Goal: Task Accomplishment & Management: Use online tool/utility

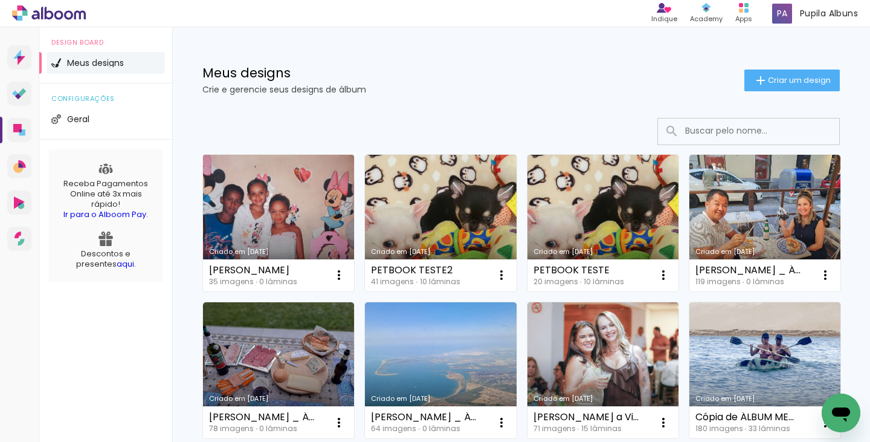
click at [299, 209] on link "Criado em 20/08/25" at bounding box center [278, 223] width 151 height 136
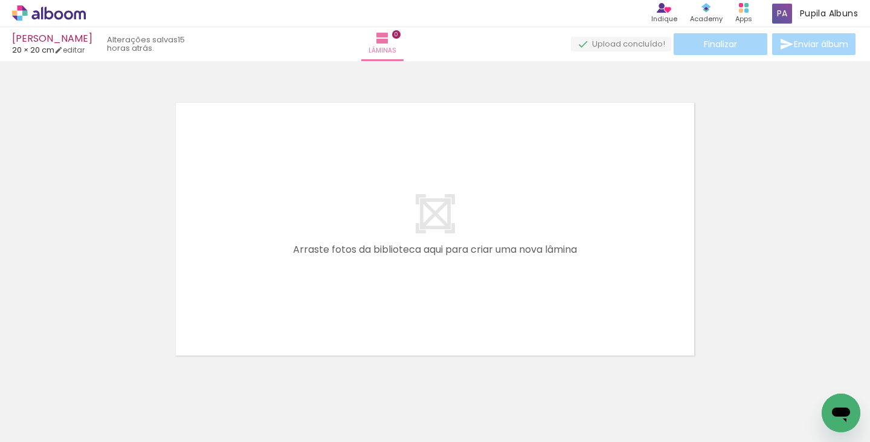
scroll to position [0, 1601]
click at [394, 373] on iron-icon at bounding box center [388, 376] width 13 height 13
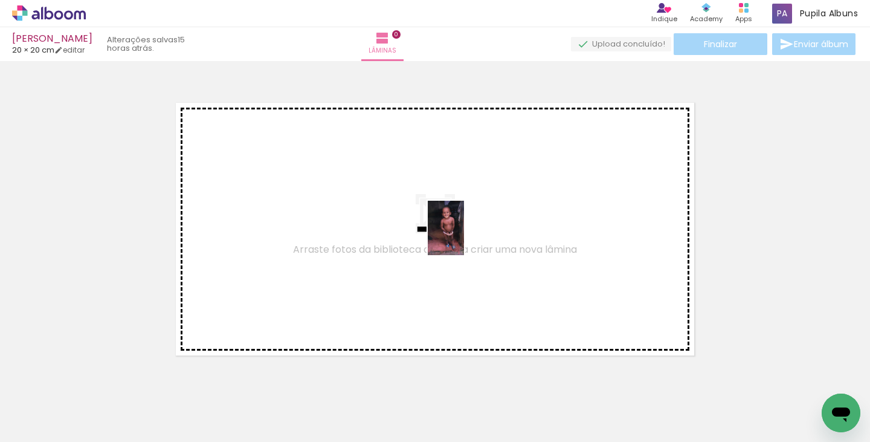
drag, startPoint x: 424, startPoint y: 413, endPoint x: 465, endPoint y: 236, distance: 181.7
click at [465, 236] on quentale-workspace at bounding box center [435, 221] width 870 height 442
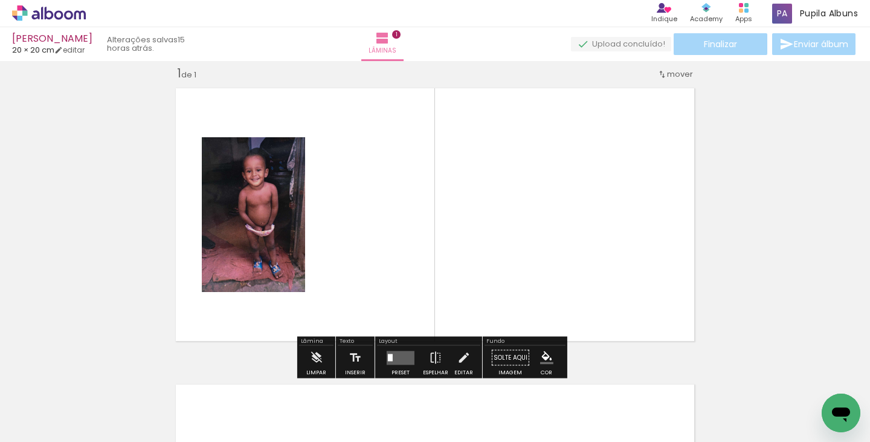
scroll to position [15, 0]
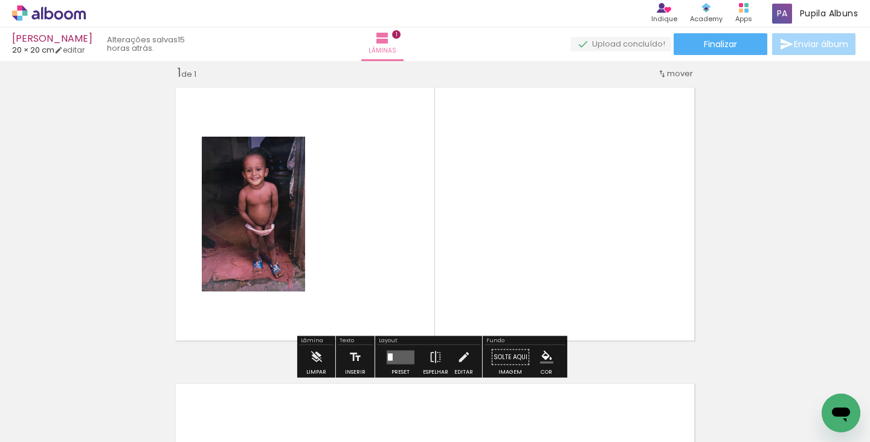
click at [406, 353] on quentale-layouter at bounding box center [401, 357] width 28 height 14
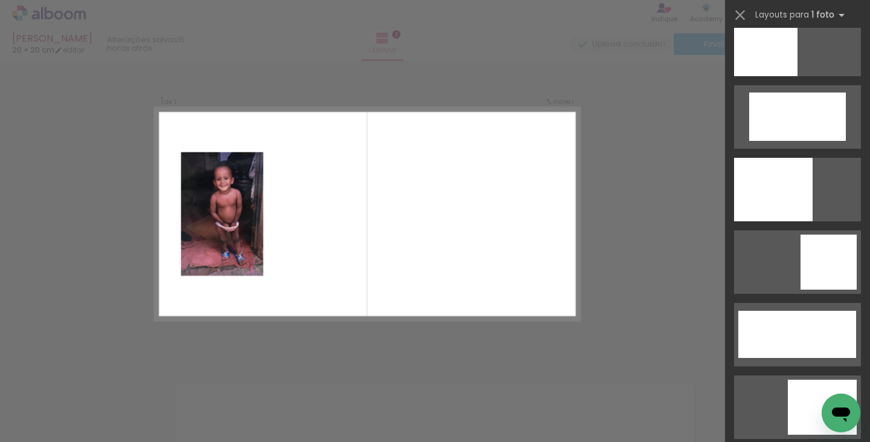
scroll to position [2715, 0]
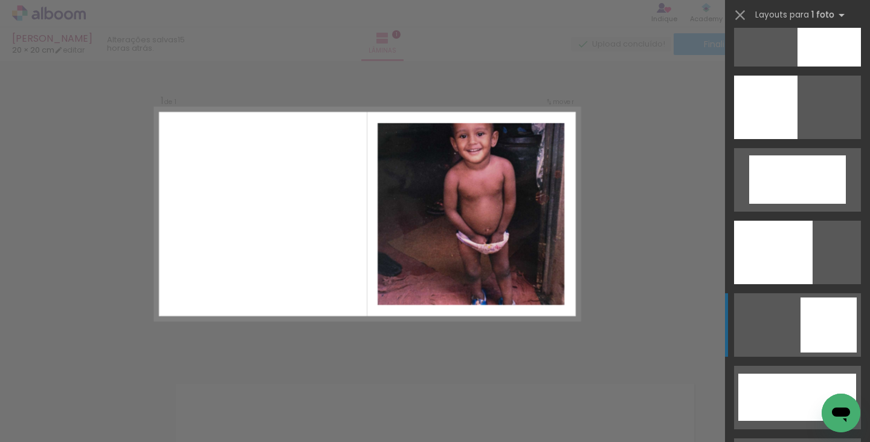
click at [827, 66] on div at bounding box center [828, 34] width 63 height 63
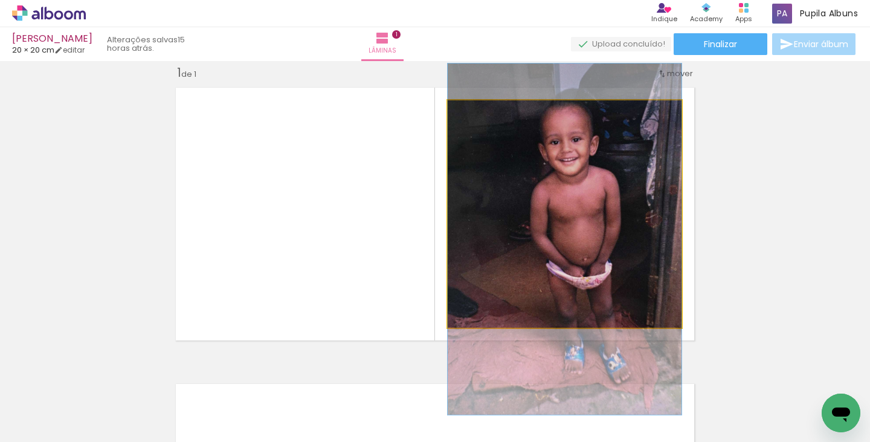
drag, startPoint x: 616, startPoint y: 253, endPoint x: 620, endPoint y: 272, distance: 19.7
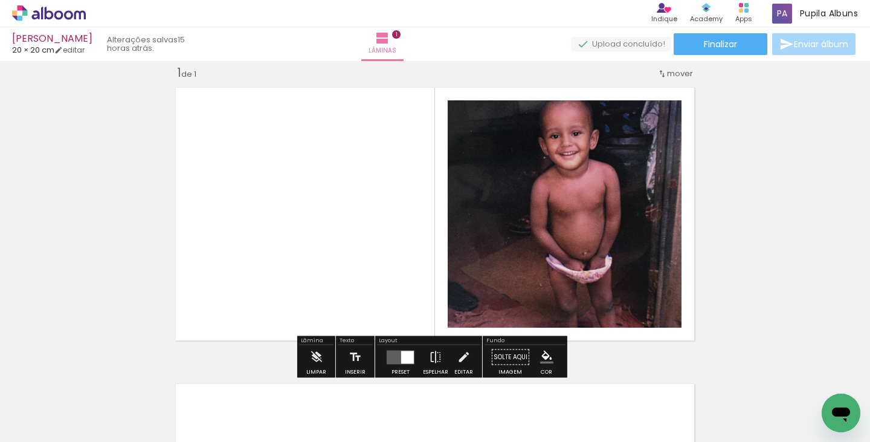
click at [401, 359] on div at bounding box center [407, 356] width 13 height 13
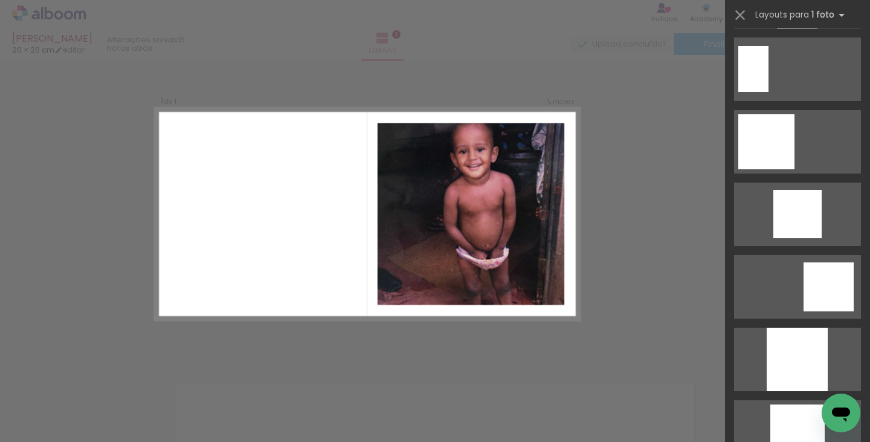
scroll to position [1086, 0]
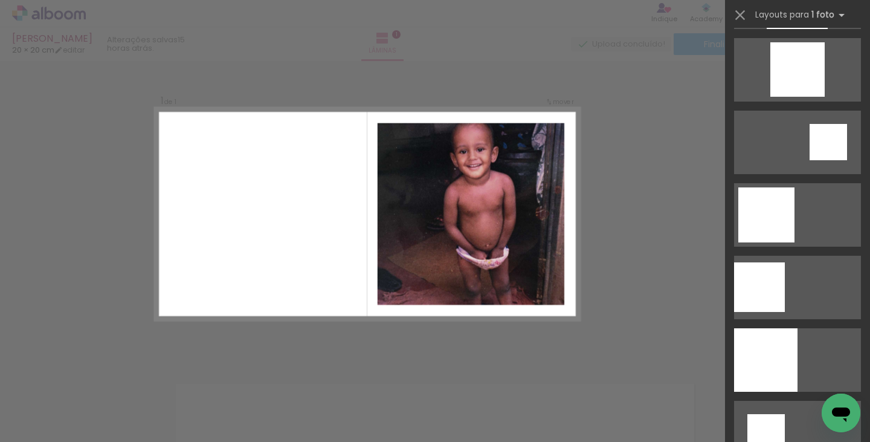
click at [379, 348] on div "Confirmar Cancelar" at bounding box center [435, 356] width 870 height 621
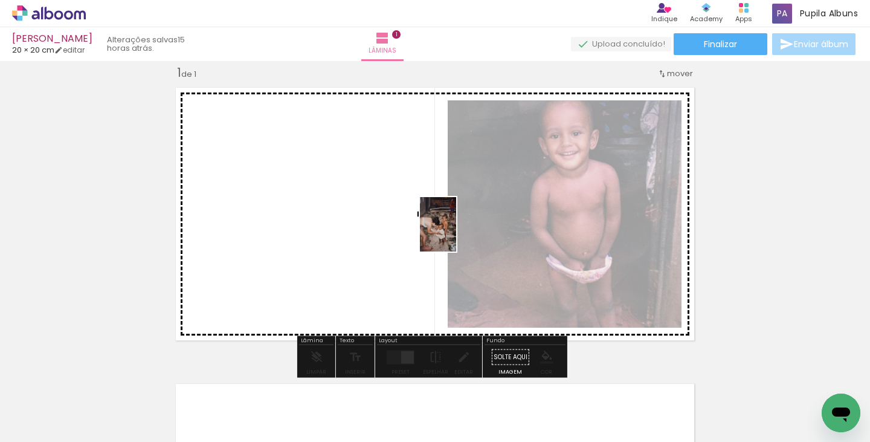
drag, startPoint x: 675, startPoint y: 400, endPoint x: 414, endPoint y: 234, distance: 309.6
click at [414, 234] on quentale-workspace at bounding box center [435, 221] width 870 height 442
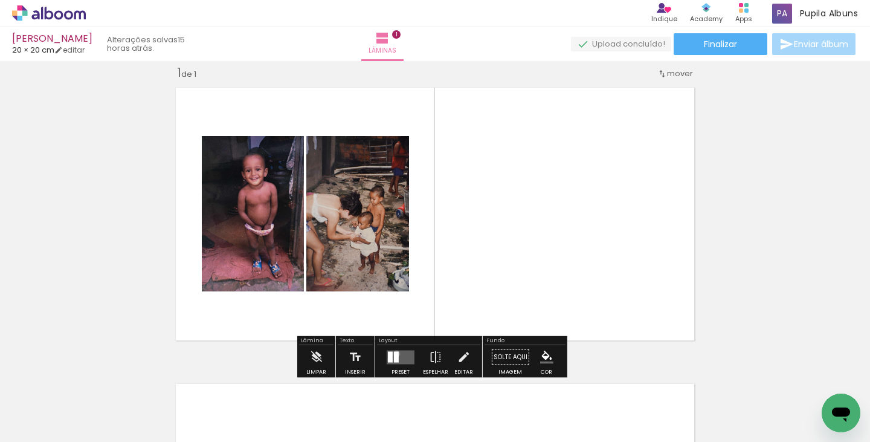
click at [394, 353] on div at bounding box center [396, 356] width 5 height 11
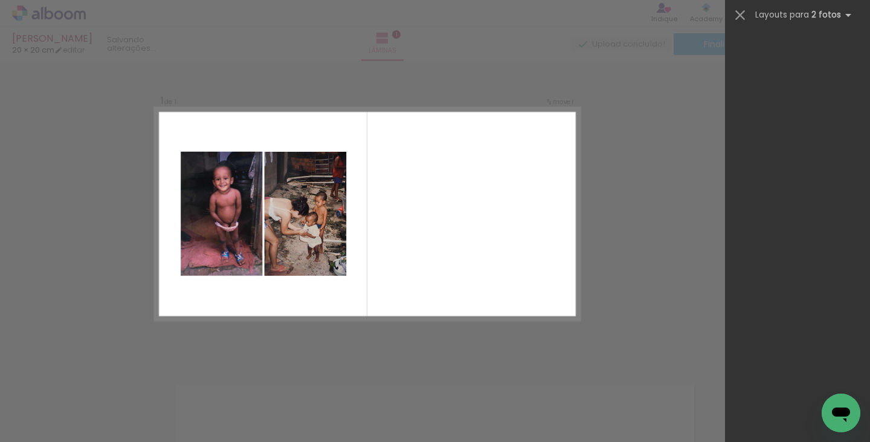
scroll to position [0, 0]
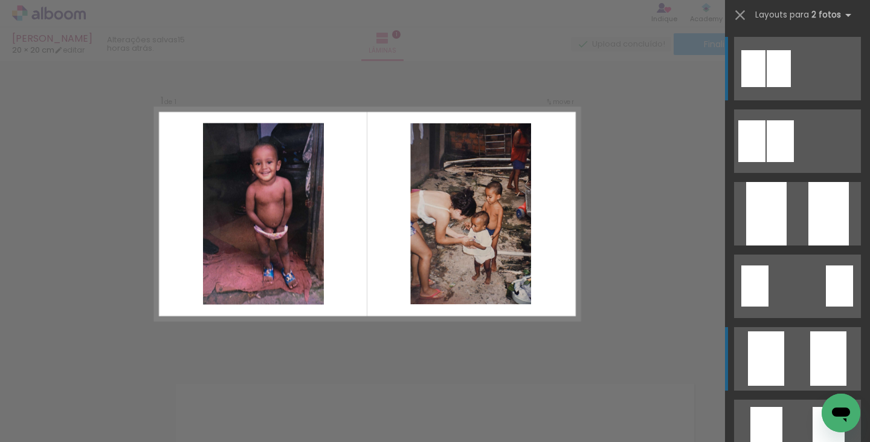
click at [799, 173] on quentale-layouter at bounding box center [797, 140] width 127 height 63
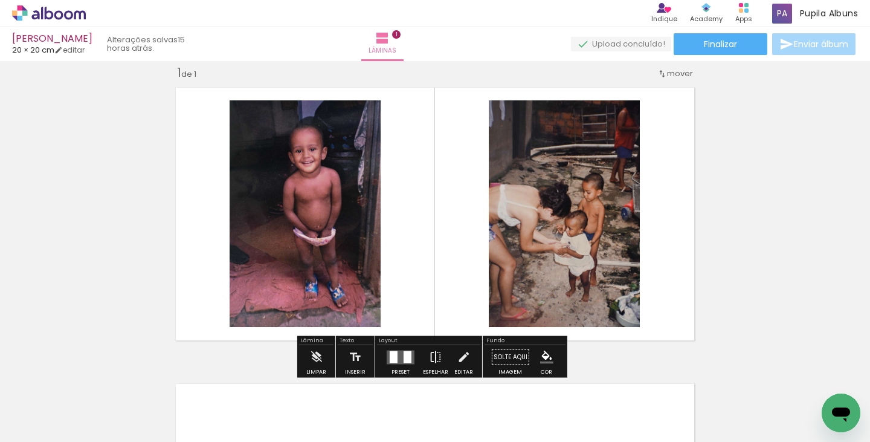
click at [442, 358] on paper-button "Espelhar" at bounding box center [435, 360] width 31 height 31
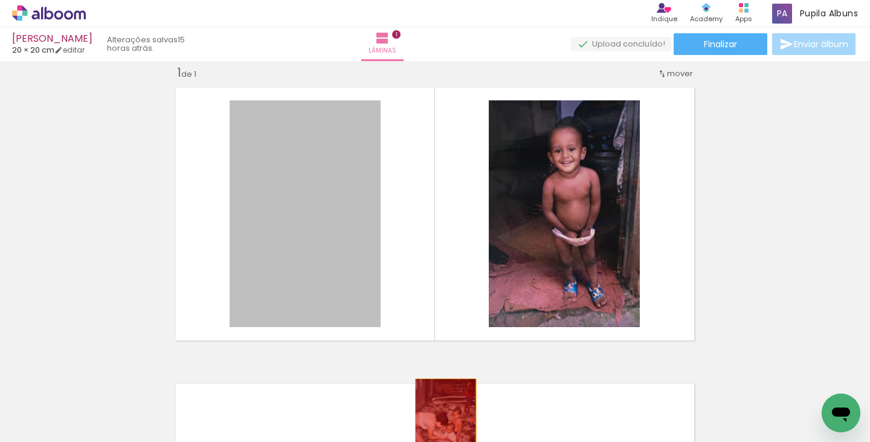
drag, startPoint x: 294, startPoint y: 255, endPoint x: 526, endPoint y: 327, distance: 242.8
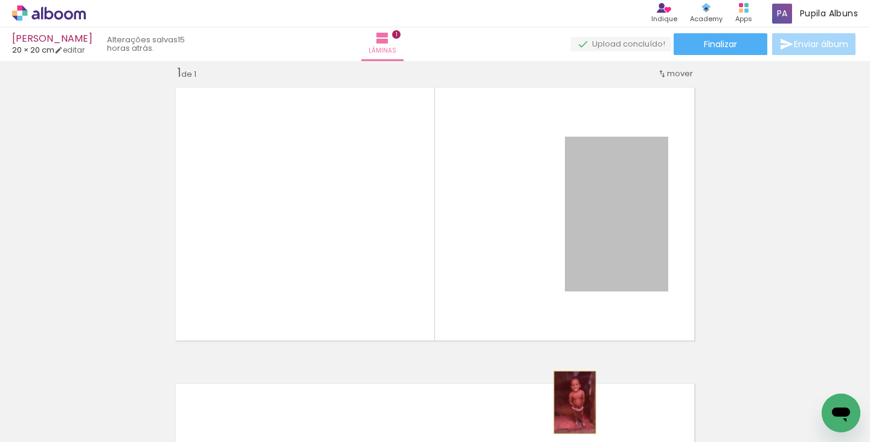
drag, startPoint x: 576, startPoint y: 292, endPoint x: 570, endPoint y: 402, distance: 109.5
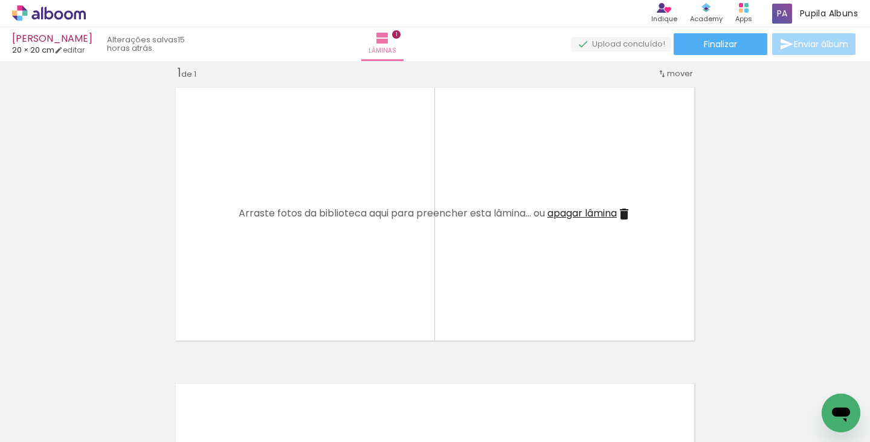
scroll to position [0, 1262]
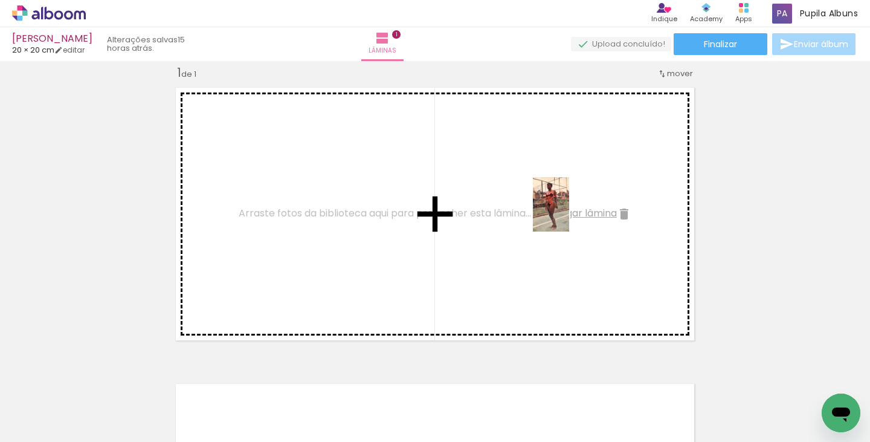
drag, startPoint x: 687, startPoint y: 394, endPoint x: 569, endPoint y: 213, distance: 215.9
click at [569, 213] on quentale-workspace at bounding box center [435, 221] width 870 height 442
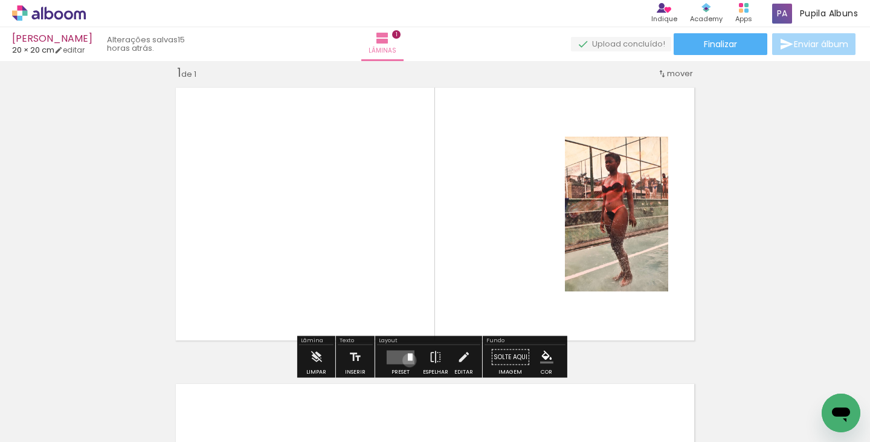
click at [408, 359] on div at bounding box center [410, 356] width 5 height 7
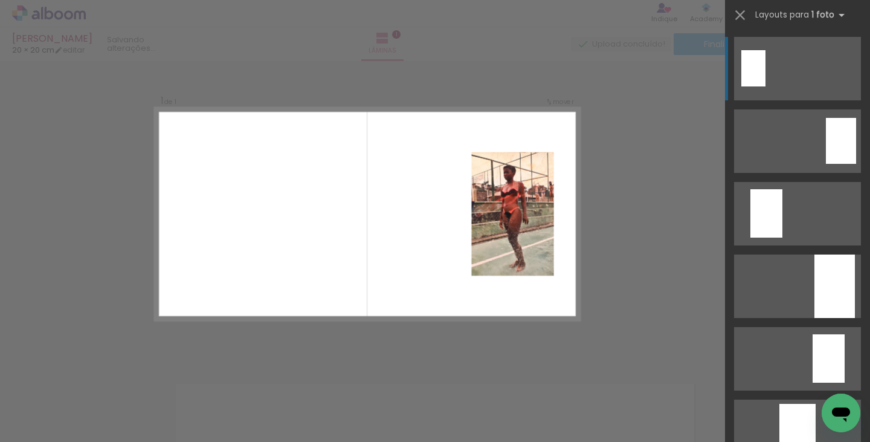
scroll to position [362, 0]
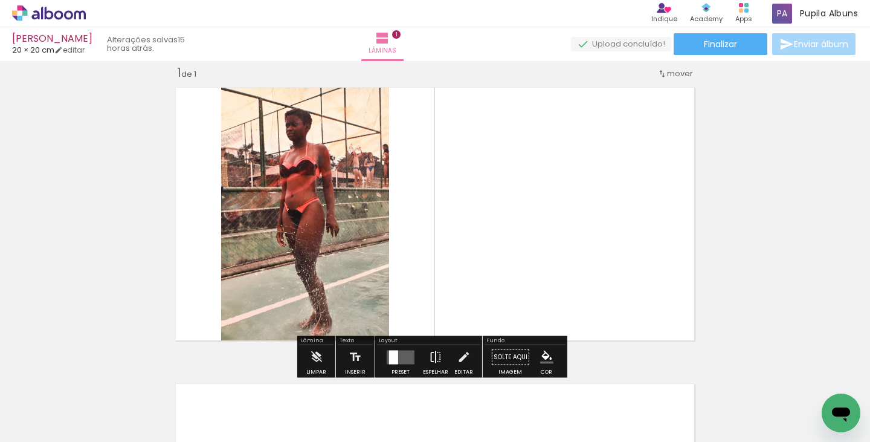
click at [437, 358] on iron-icon at bounding box center [435, 357] width 13 height 24
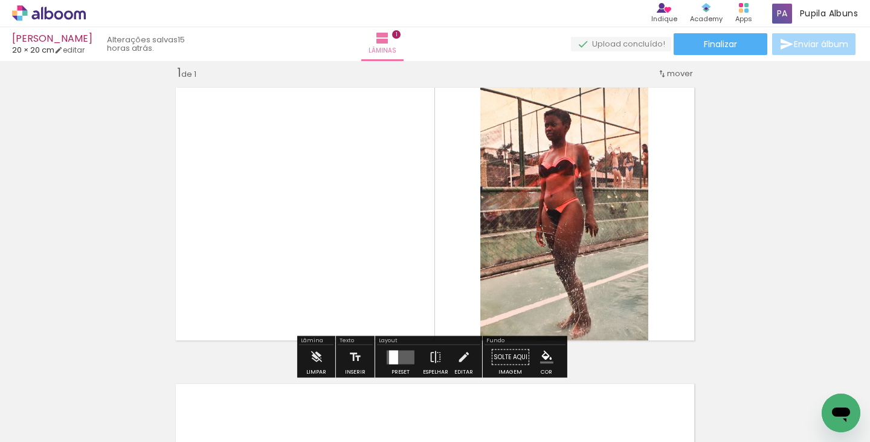
click at [404, 356] on quentale-layouter at bounding box center [401, 357] width 28 height 14
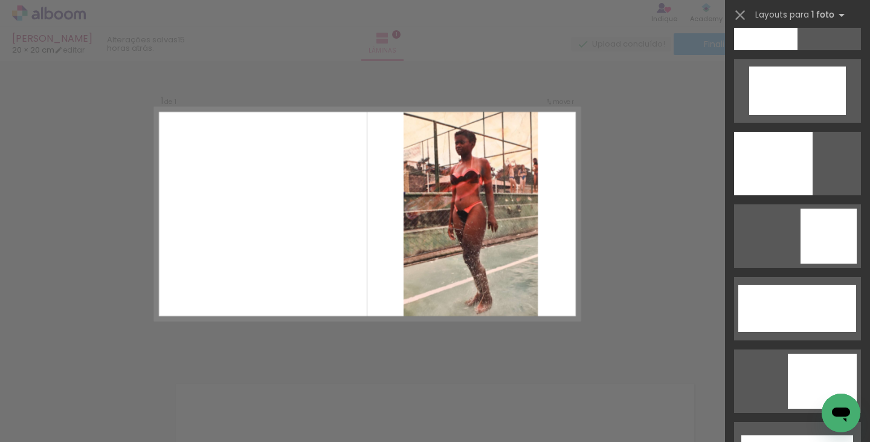
scroll to position [2764, 0]
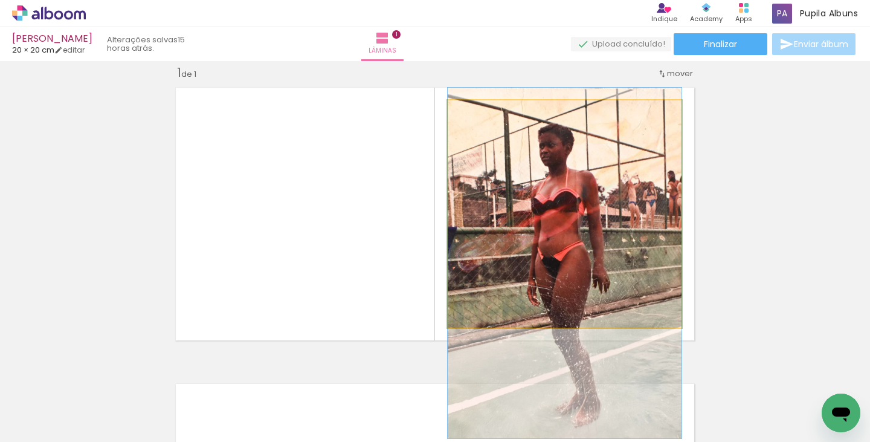
drag, startPoint x: 595, startPoint y: 200, endPoint x: 603, endPoint y: 249, distance: 49.5
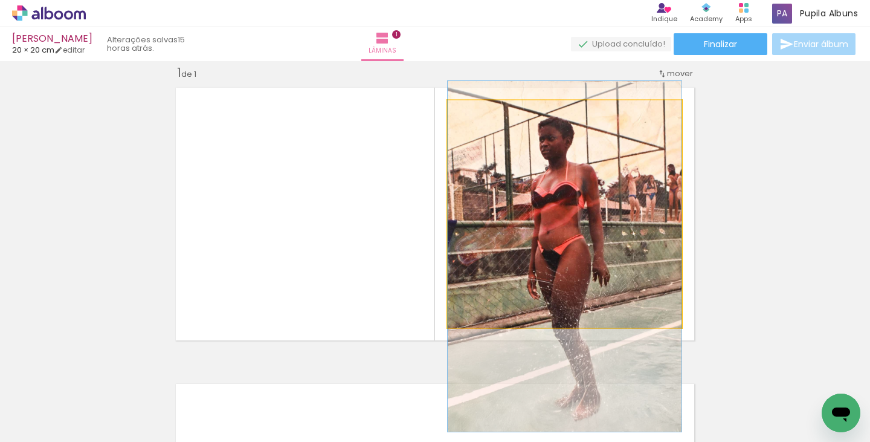
drag, startPoint x: 592, startPoint y: 236, endPoint x: 592, endPoint y: 229, distance: 6.6
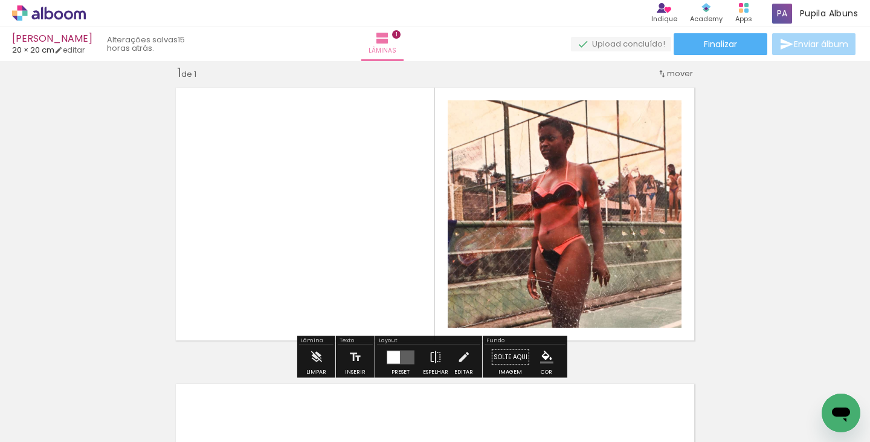
click at [704, 241] on div "Inserir lâmina 1 de 1" at bounding box center [435, 346] width 870 height 592
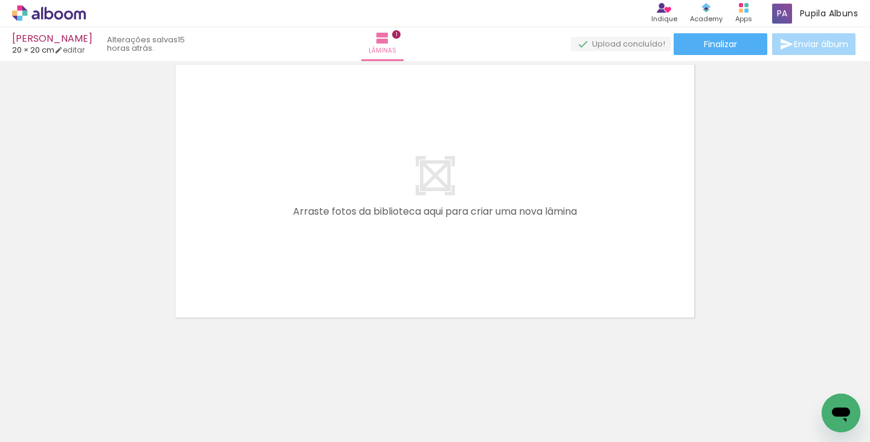
scroll to position [0, 783]
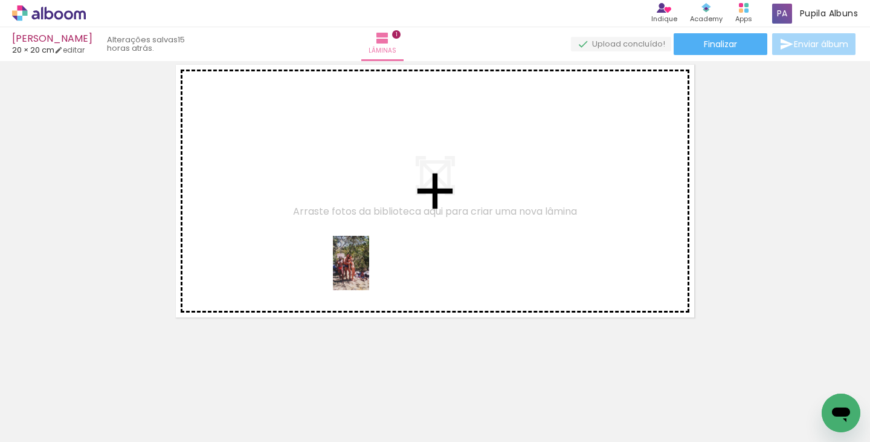
drag, startPoint x: 421, startPoint y: 393, endPoint x: 369, endPoint y: 272, distance: 132.0
click at [369, 272] on quentale-workspace at bounding box center [435, 221] width 870 height 442
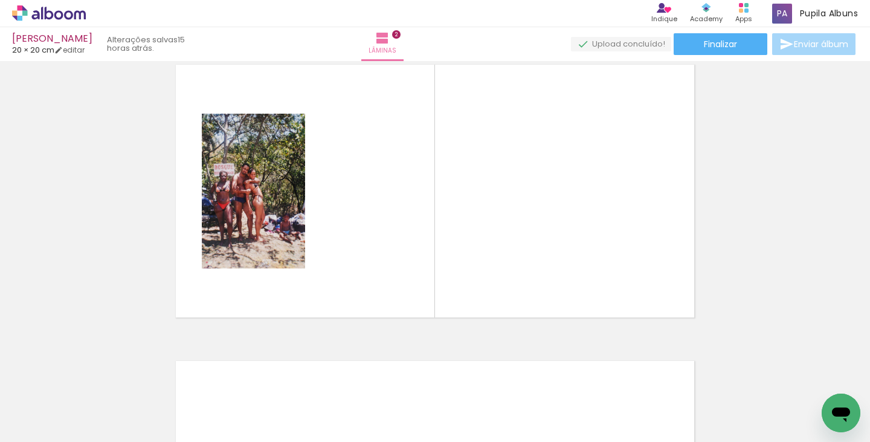
scroll to position [311, 0]
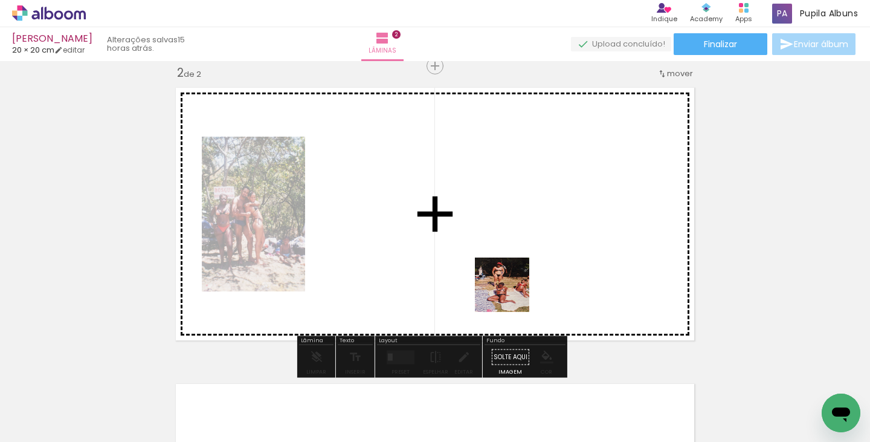
drag, startPoint x: 489, startPoint y: 400, endPoint x: 513, endPoint y: 289, distance: 114.4
click at [513, 289] on quentale-workspace at bounding box center [435, 221] width 870 height 442
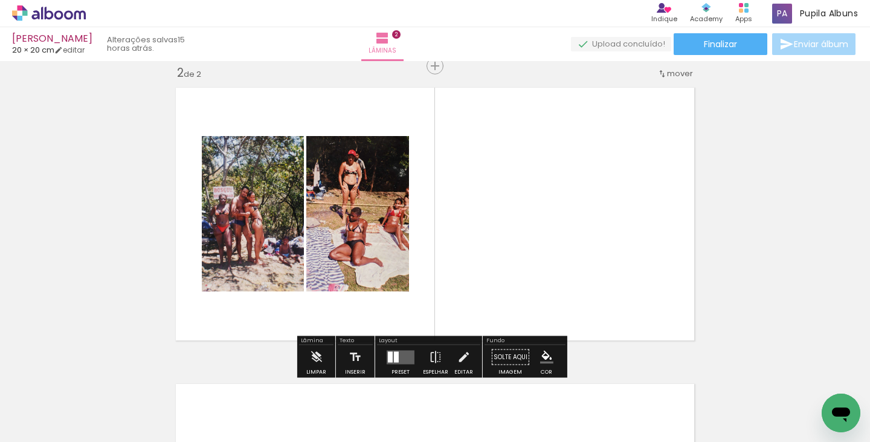
click at [395, 359] on div at bounding box center [396, 356] width 5 height 11
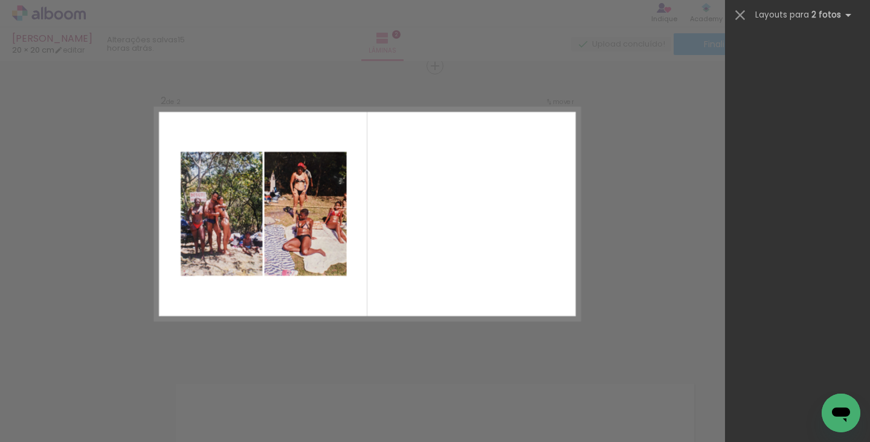
scroll to position [0, 0]
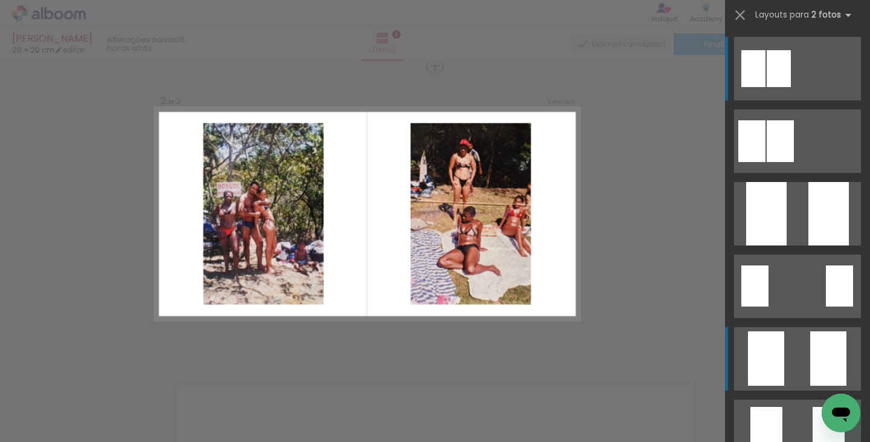
click at [794, 162] on div at bounding box center [779, 141] width 27 height 42
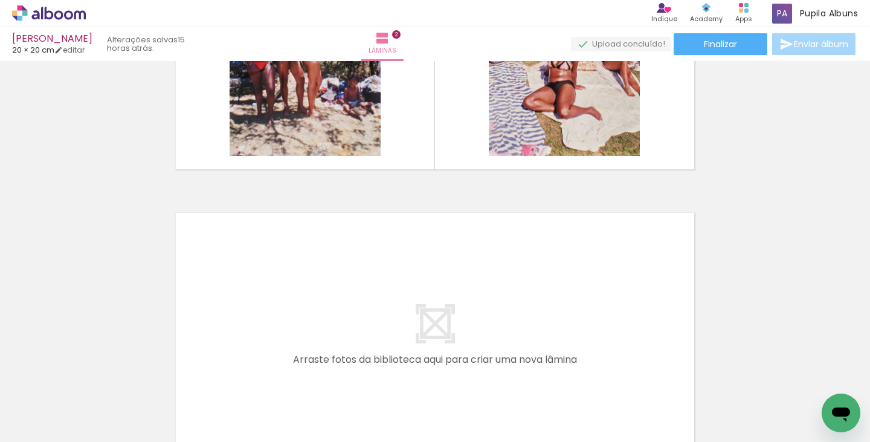
scroll to position [0, 156]
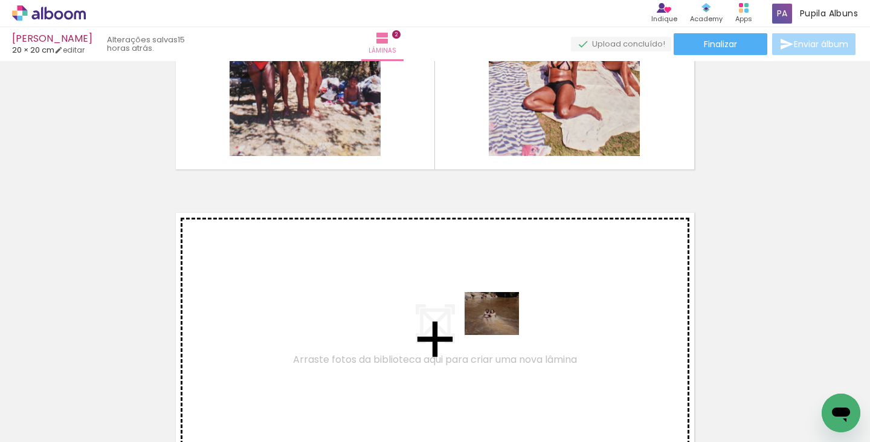
drag, startPoint x: 432, startPoint y: 356, endPoint x: 501, endPoint y: 328, distance: 73.7
click at [501, 328] on quentale-workspace at bounding box center [435, 221] width 870 height 442
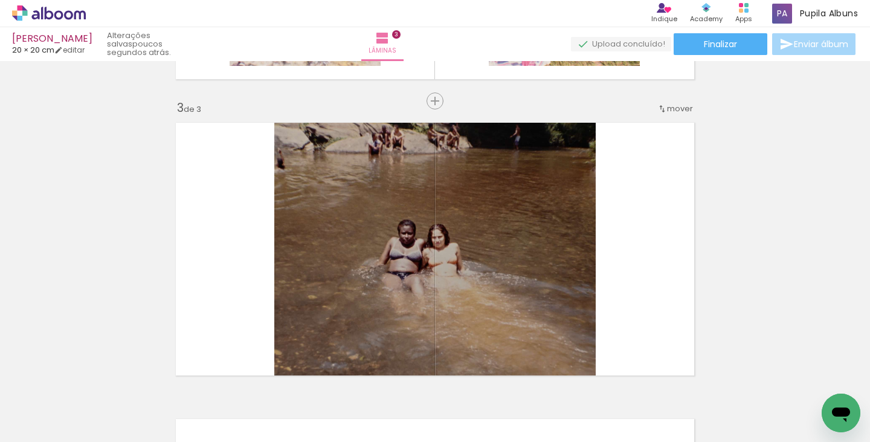
scroll to position [0, 92]
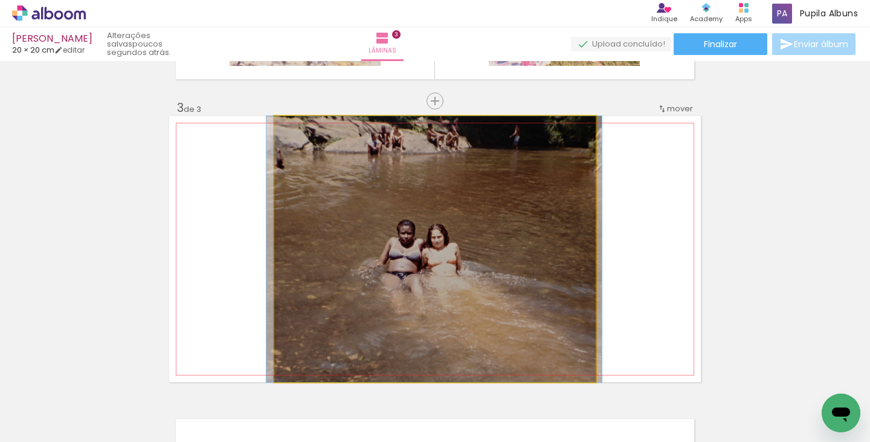
drag, startPoint x: 478, startPoint y: 287, endPoint x: 478, endPoint y: 304, distance: 16.3
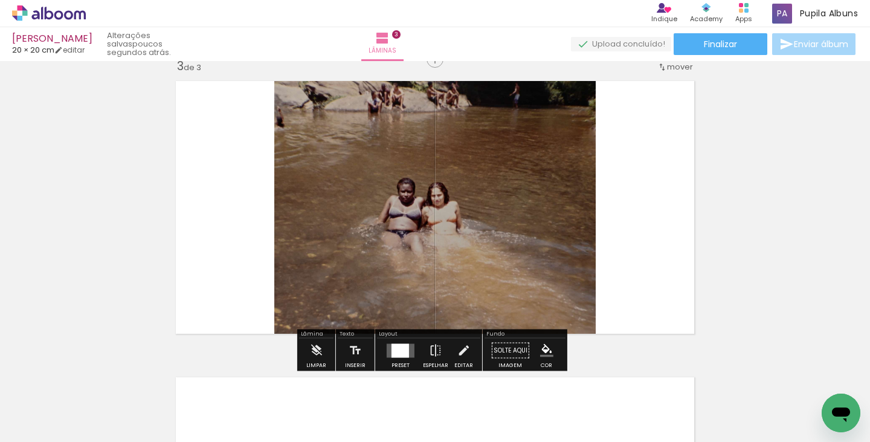
scroll to position [644, 0]
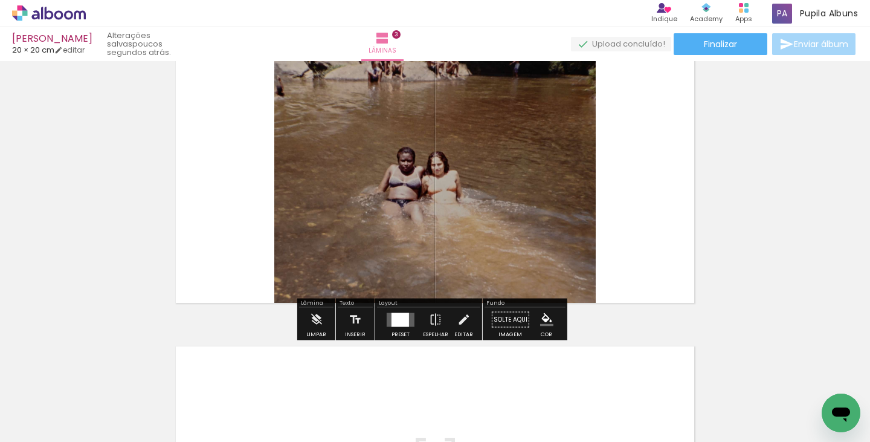
drag, startPoint x: 397, startPoint y: 318, endPoint x: 446, endPoint y: 317, distance: 48.9
click at [398, 317] on div at bounding box center [400, 319] width 18 height 14
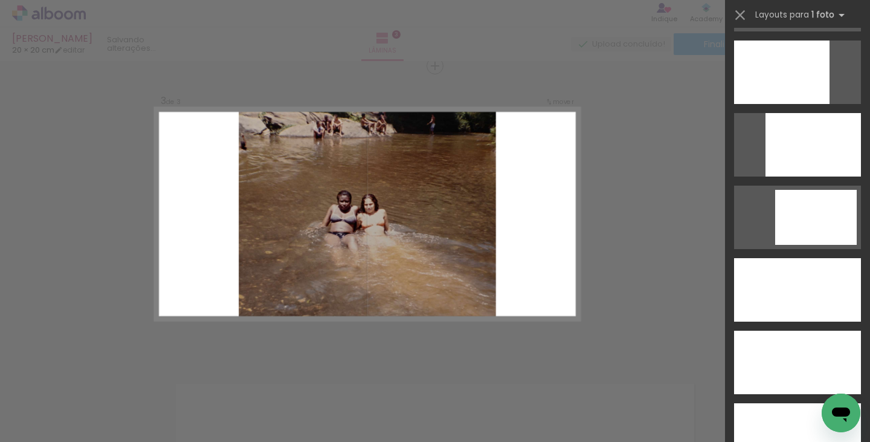
scroll to position [3620, 0]
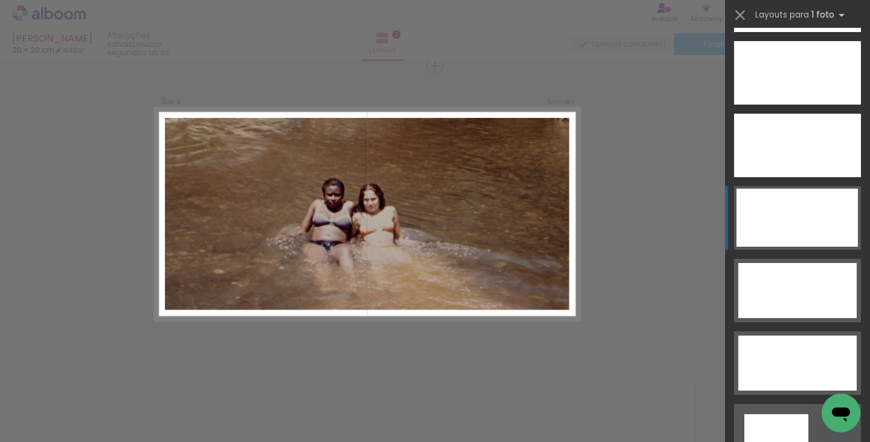
click at [766, 414] on div at bounding box center [776, 435] width 64 height 43
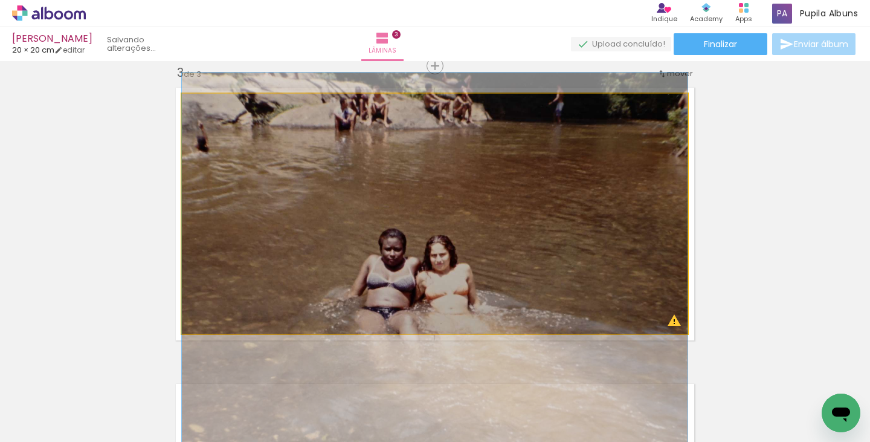
drag, startPoint x: 498, startPoint y: 190, endPoint x: 500, endPoint y: 249, distance: 59.2
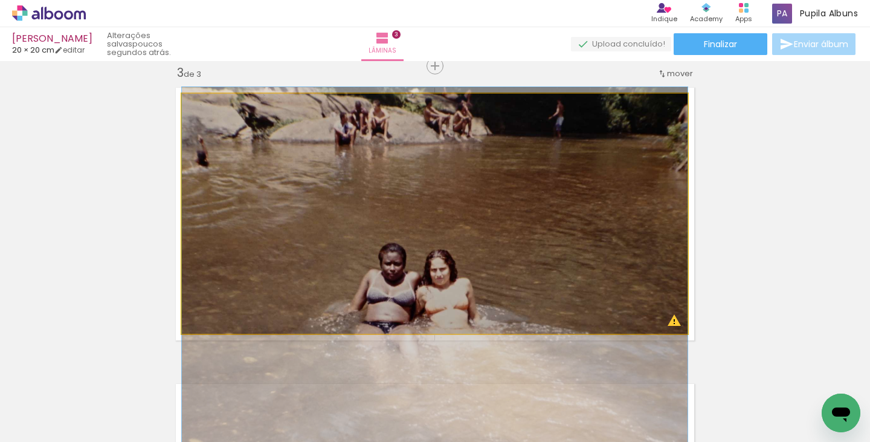
drag, startPoint x: 510, startPoint y: 219, endPoint x: 510, endPoint y: 233, distance: 14.5
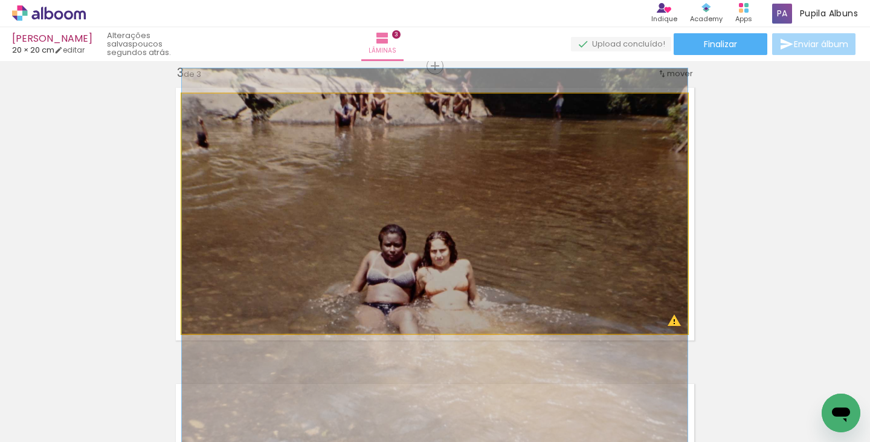
drag, startPoint x: 525, startPoint y: 257, endPoint x: 528, endPoint y: 251, distance: 6.5
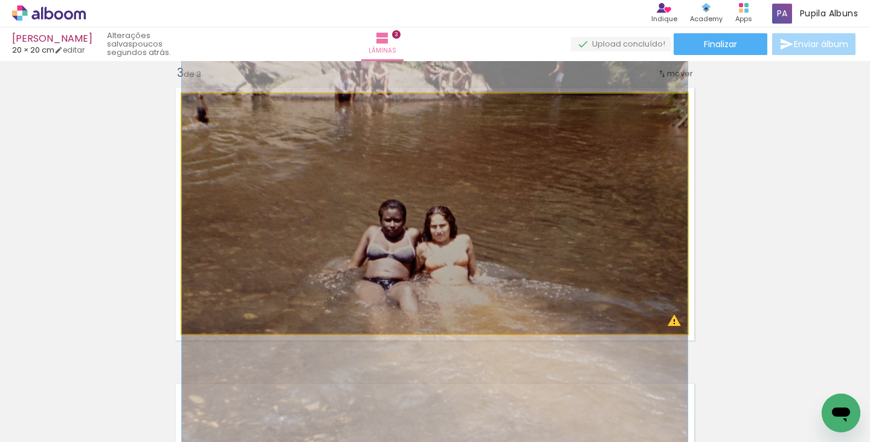
drag, startPoint x: 517, startPoint y: 272, endPoint x: 519, endPoint y: 251, distance: 21.3
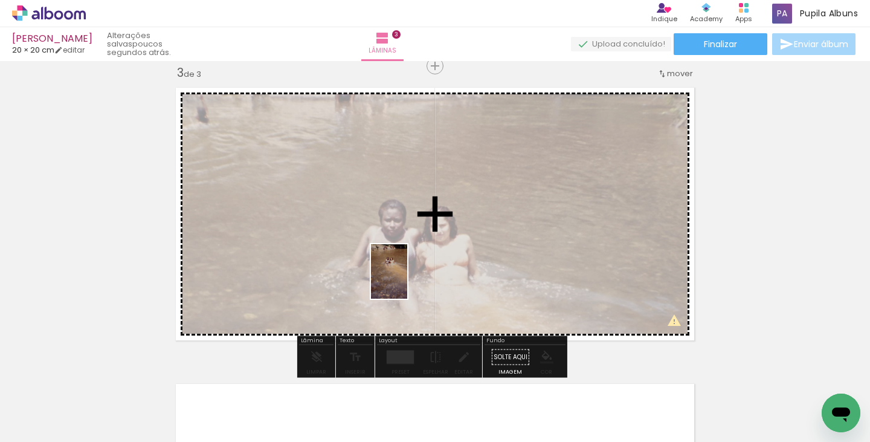
drag, startPoint x: 399, startPoint y: 305, endPoint x: 407, endPoint y: 280, distance: 26.0
click at [407, 280] on quentale-workspace at bounding box center [435, 221] width 870 height 442
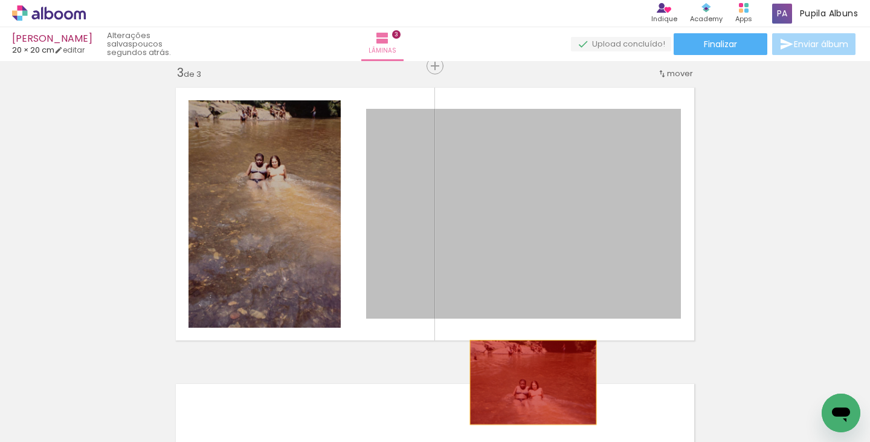
drag, startPoint x: 463, startPoint y: 246, endPoint x: 528, endPoint y: 382, distance: 150.7
click at [528, 382] on quentale-workspace at bounding box center [435, 221] width 870 height 442
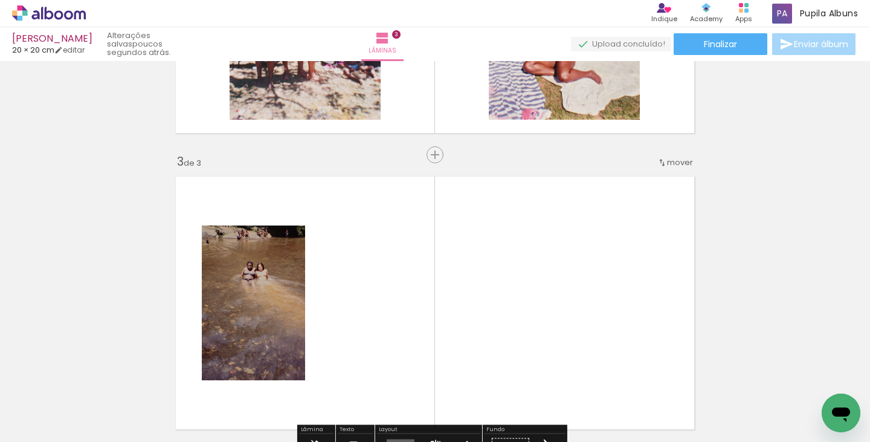
scroll to position [448, 0]
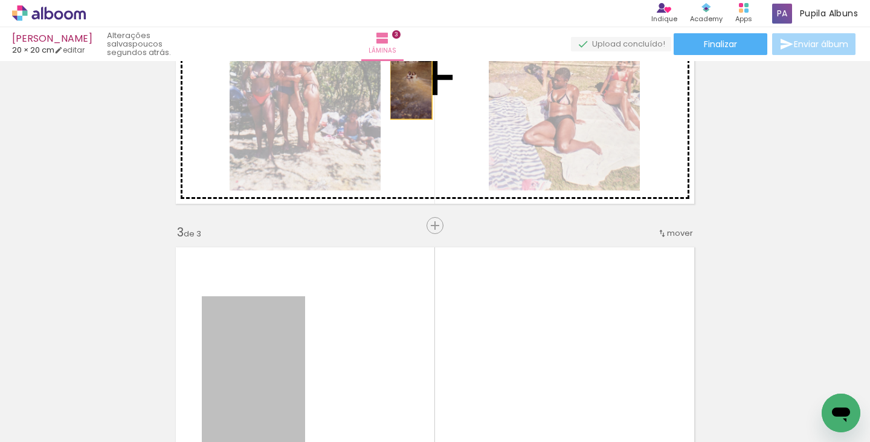
drag, startPoint x: 263, startPoint y: 330, endPoint x: 413, endPoint y: 117, distance: 260.6
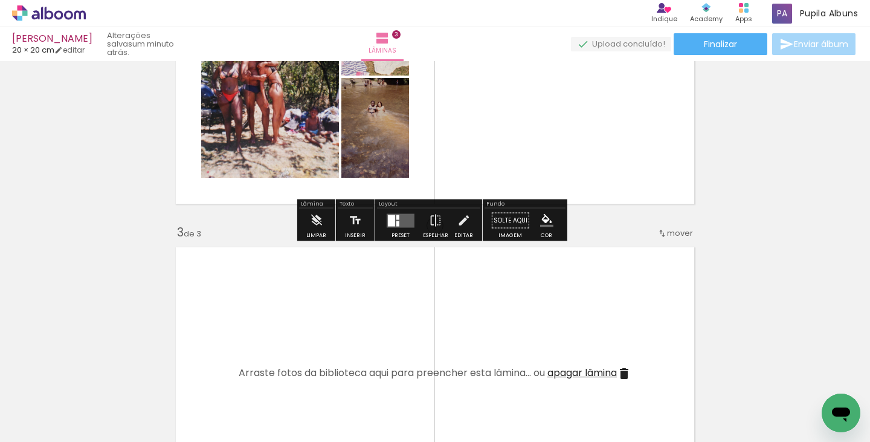
click at [401, 219] on quentale-layouter at bounding box center [401, 220] width 28 height 14
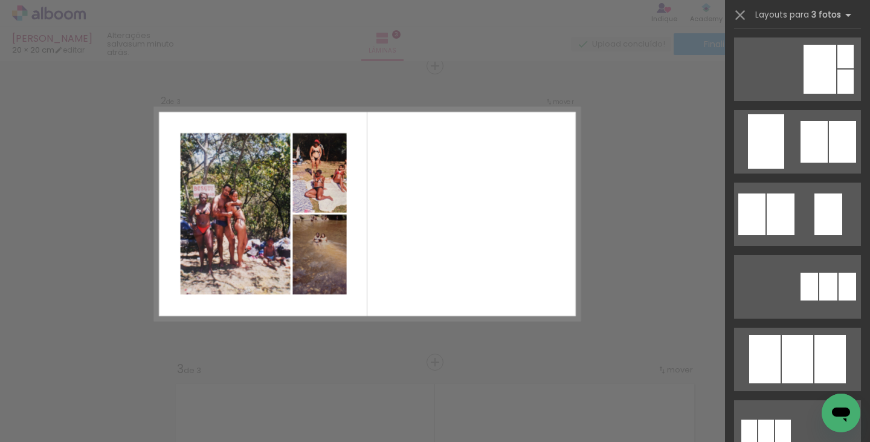
scroll to position [724, 0]
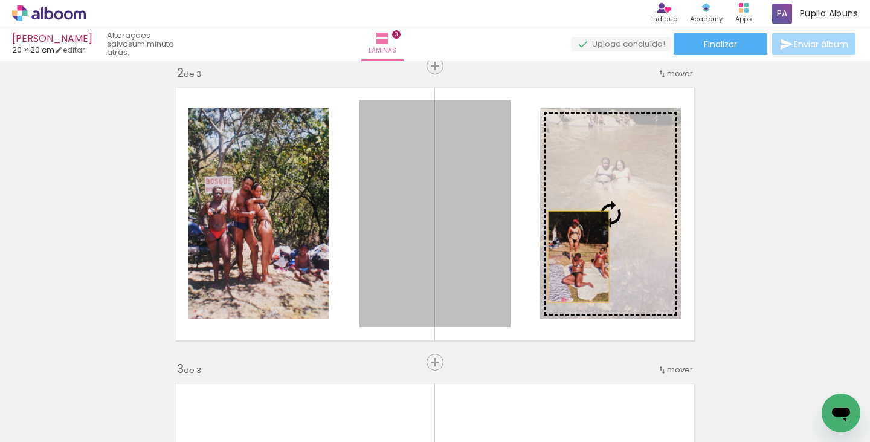
drag, startPoint x: 461, startPoint y: 270, endPoint x: 574, endPoint y: 256, distance: 113.8
click at [0, 0] on slot at bounding box center [0, 0] width 0 height 0
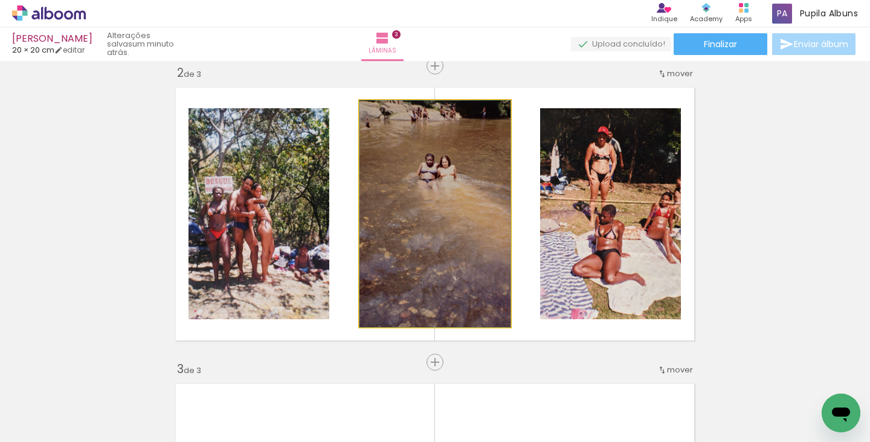
drag, startPoint x: 437, startPoint y: 221, endPoint x: 437, endPoint y: 241, distance: 19.9
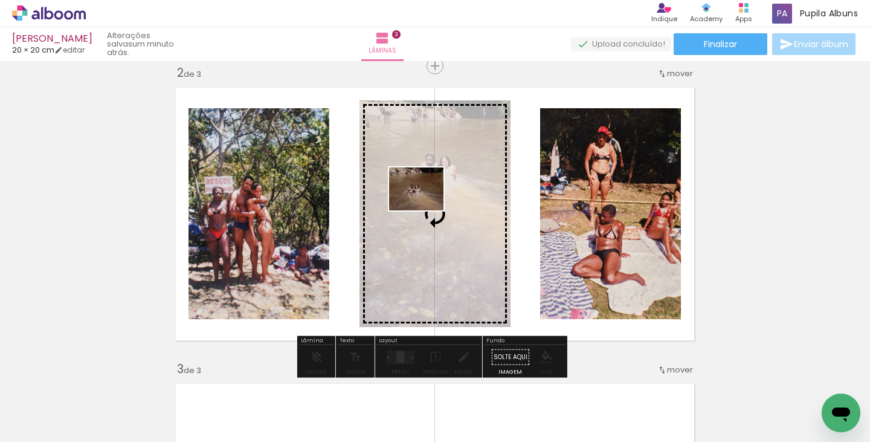
drag, startPoint x: 440, startPoint y: 406, endPoint x: 425, endPoint y: 204, distance: 202.8
click at [425, 204] on quentale-workspace at bounding box center [435, 221] width 870 height 442
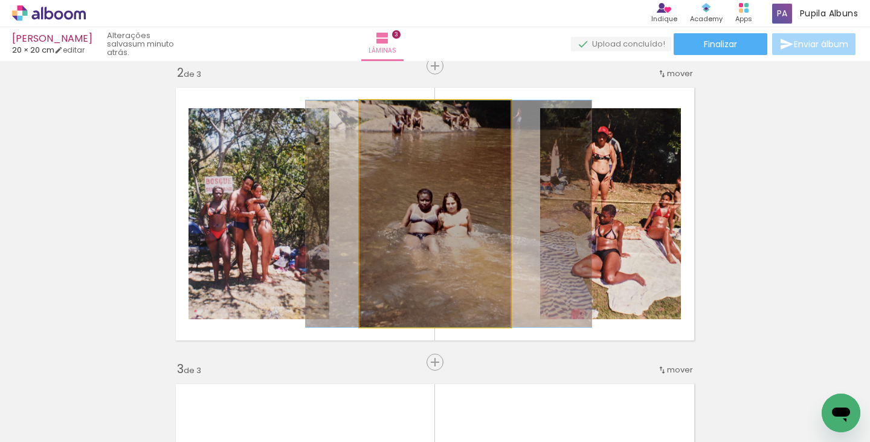
drag, startPoint x: 436, startPoint y: 231, endPoint x: 447, endPoint y: 231, distance: 10.9
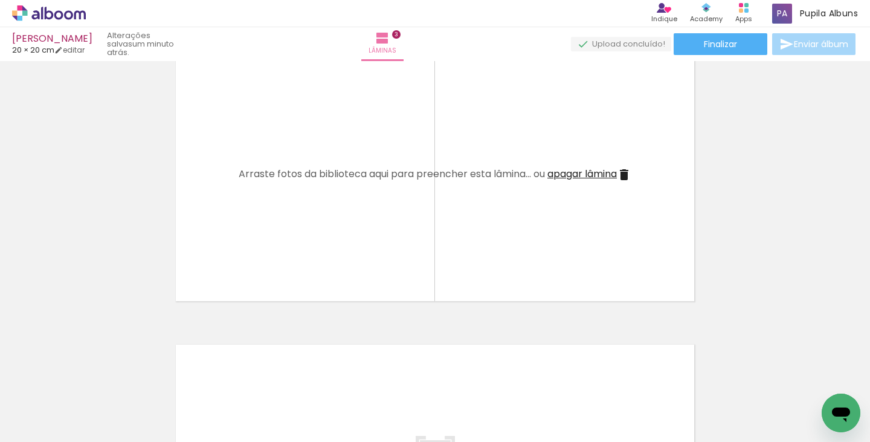
scroll to position [650, 0]
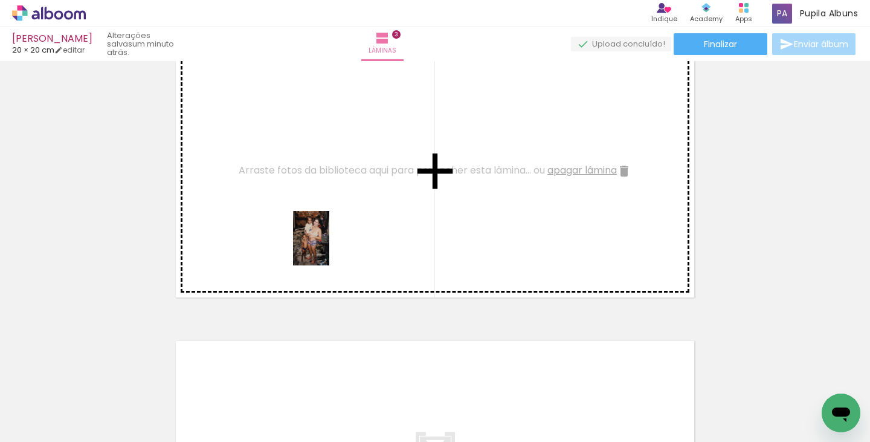
drag, startPoint x: 252, startPoint y: 396, endPoint x: 301, endPoint y: 411, distance: 51.8
click at [329, 248] on quentale-workspace at bounding box center [435, 221] width 870 height 442
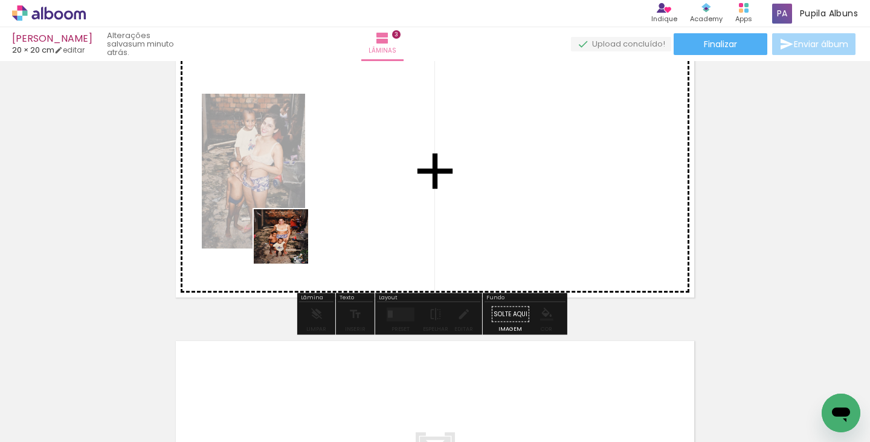
drag, startPoint x: 304, startPoint y: 383, endPoint x: 291, endPoint y: 236, distance: 147.4
click at [291, 236] on quentale-workspace at bounding box center [435, 221] width 870 height 442
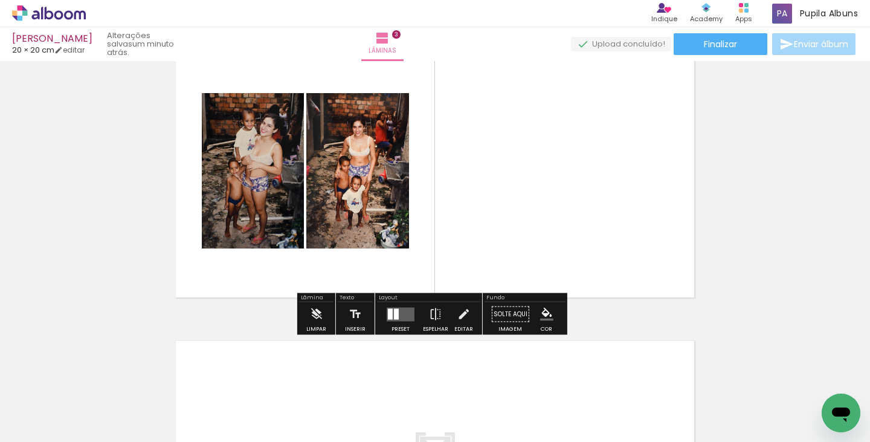
click at [401, 314] on quentale-layouter at bounding box center [401, 314] width 28 height 14
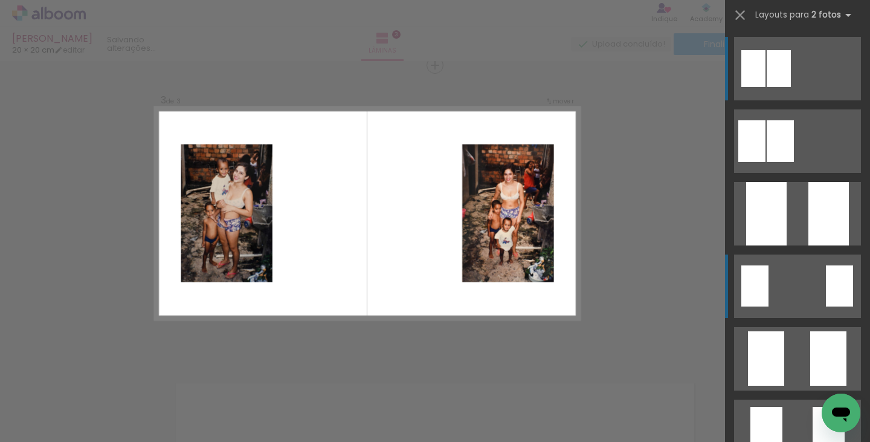
scroll to position [607, 0]
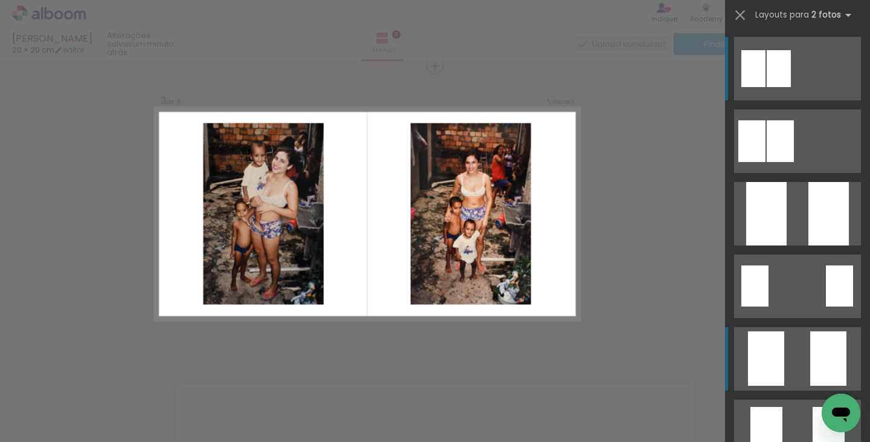
click at [794, 162] on div at bounding box center [779, 141] width 27 height 42
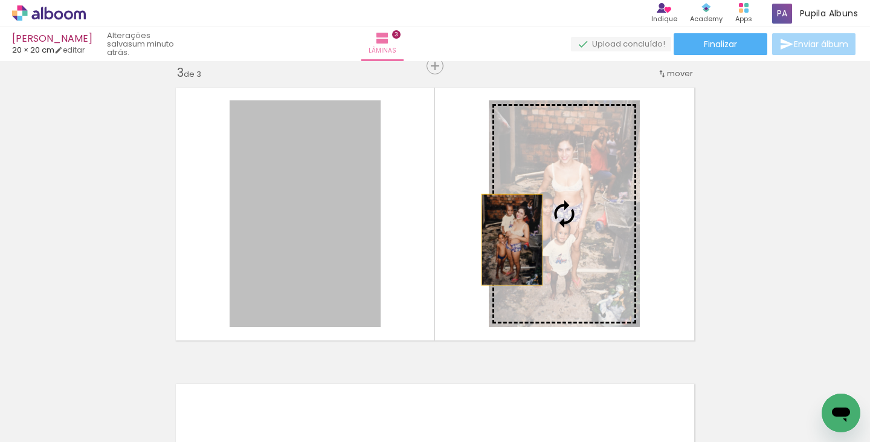
drag, startPoint x: 329, startPoint y: 241, endPoint x: 519, endPoint y: 239, distance: 190.9
click at [0, 0] on slot at bounding box center [0, 0] width 0 height 0
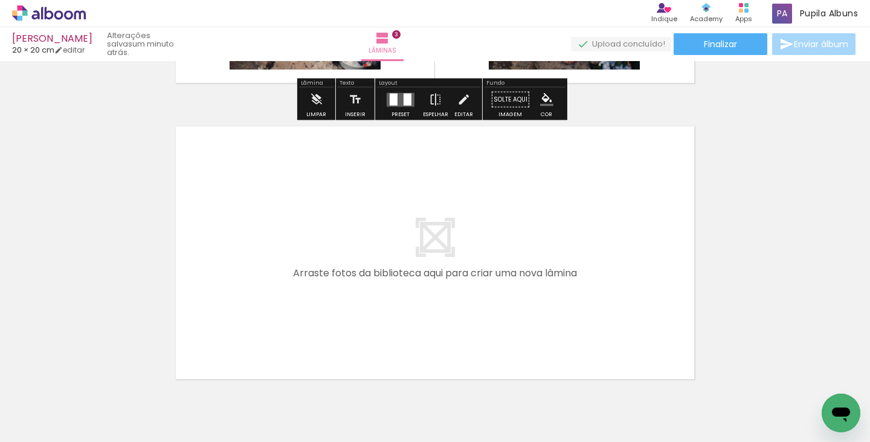
scroll to position [890, 0]
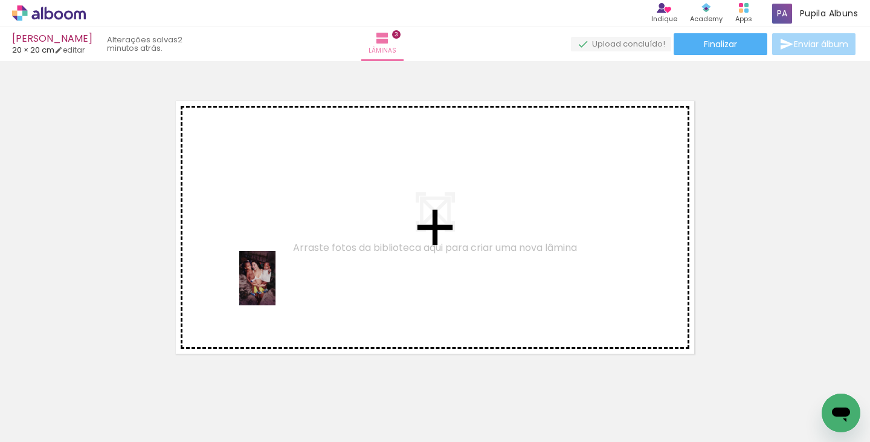
drag, startPoint x: 197, startPoint y: 355, endPoint x: 674, endPoint y: 409, distance: 479.7
click at [280, 285] on quentale-workspace at bounding box center [435, 221] width 870 height 442
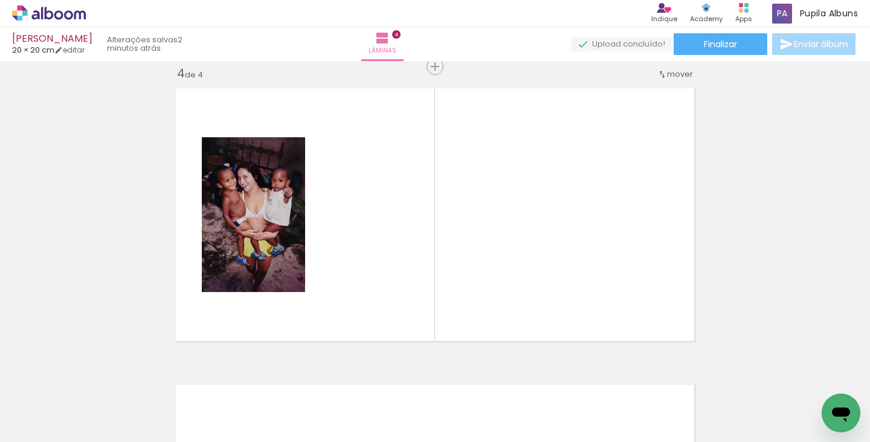
scroll to position [903, 0]
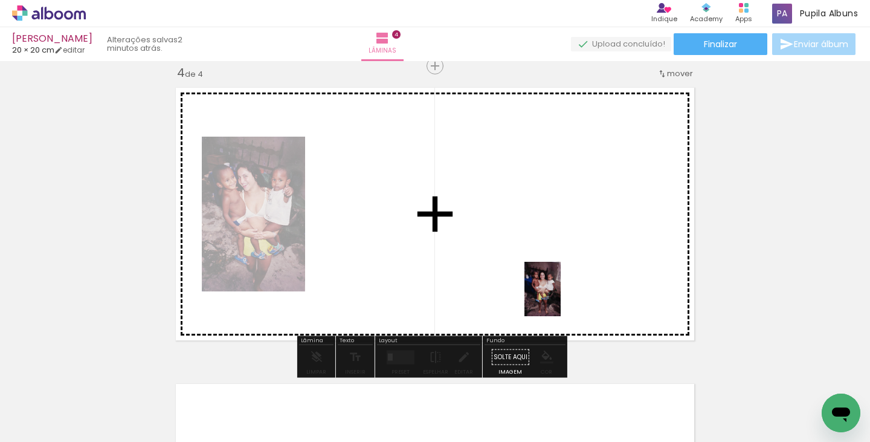
drag, startPoint x: 639, startPoint y: 401, endPoint x: 560, endPoint y: 298, distance: 129.7
click at [560, 298] on quentale-workspace at bounding box center [435, 221] width 870 height 442
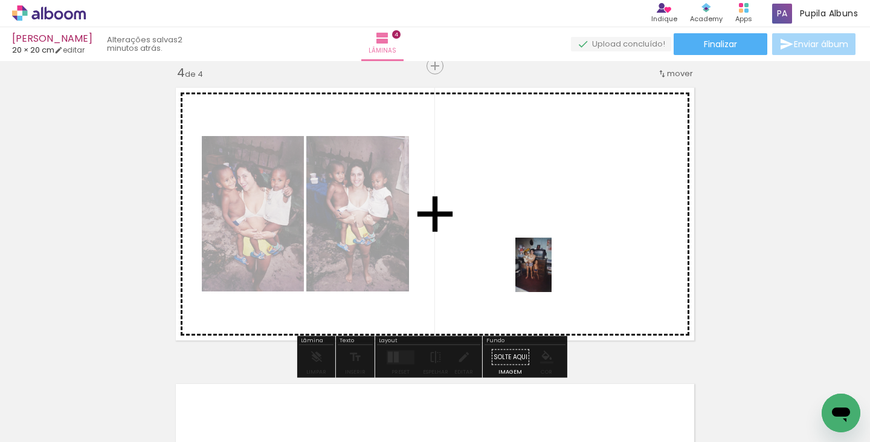
drag, startPoint x: 566, startPoint y: 399, endPoint x: 551, endPoint y: 274, distance: 125.9
click at [551, 274] on quentale-workspace at bounding box center [435, 221] width 870 height 442
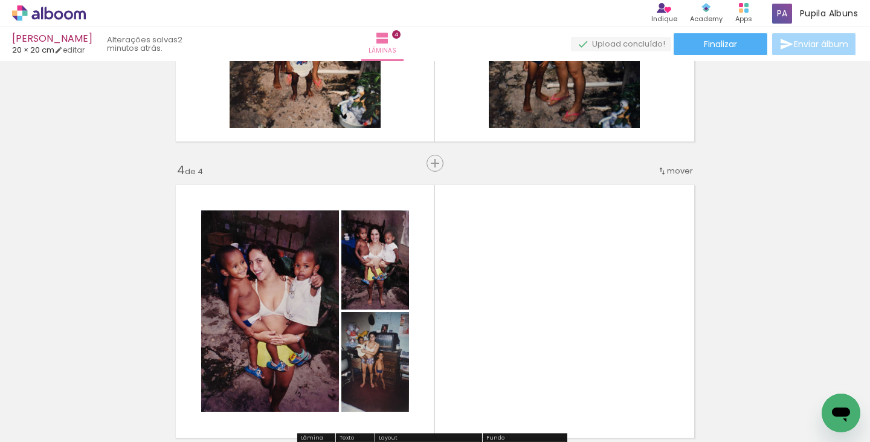
scroll to position [778, 0]
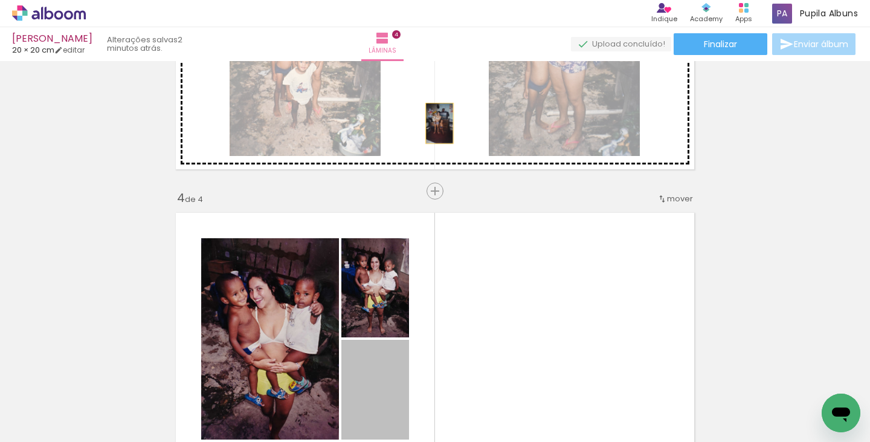
drag, startPoint x: 400, startPoint y: 359, endPoint x: 435, endPoint y: 123, distance: 238.7
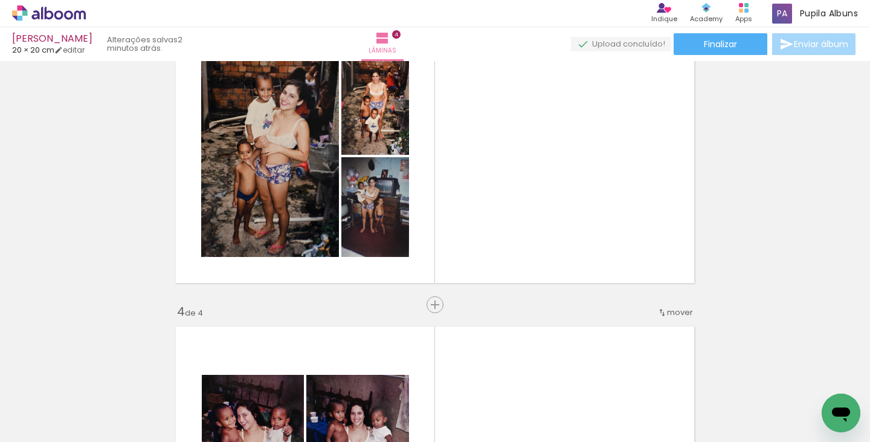
scroll to position [683, 0]
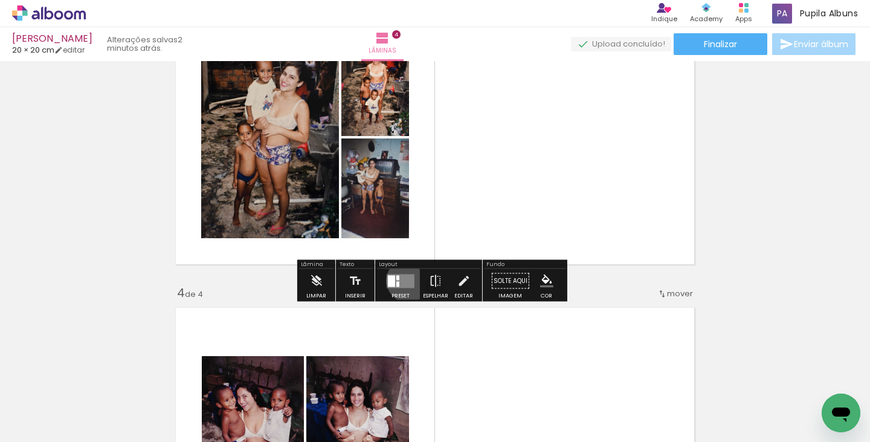
click at [405, 280] on quentale-layouter at bounding box center [401, 281] width 28 height 14
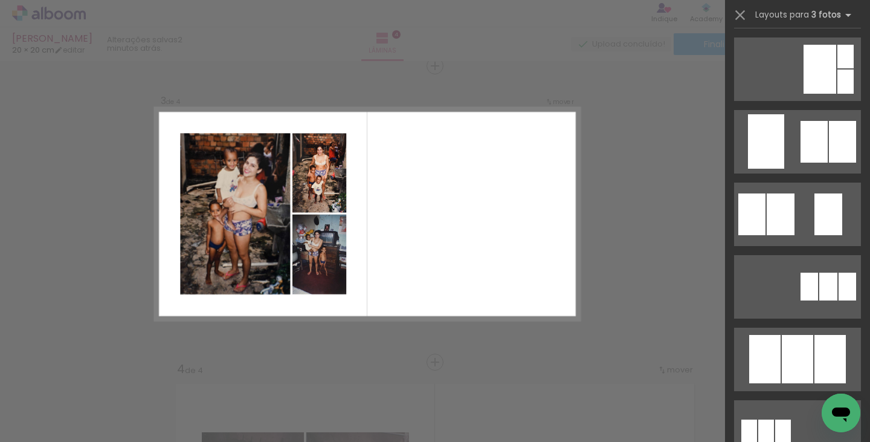
scroll to position [724, 0]
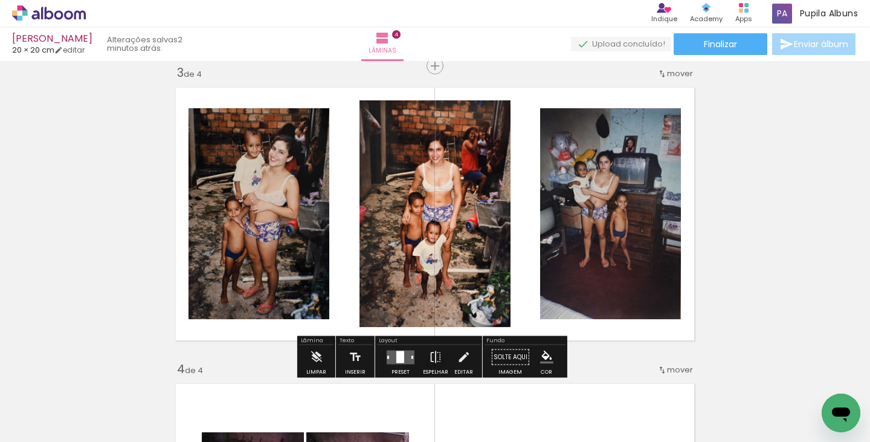
click at [673, 75] on span "mover" at bounding box center [680, 73] width 26 height 11
click at [650, 131] on span "4" at bounding box center [652, 131] width 7 height 20
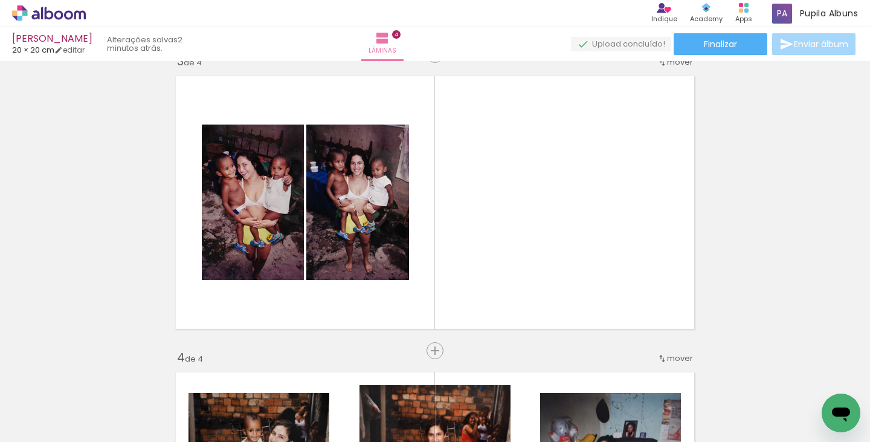
scroll to position [602, 0]
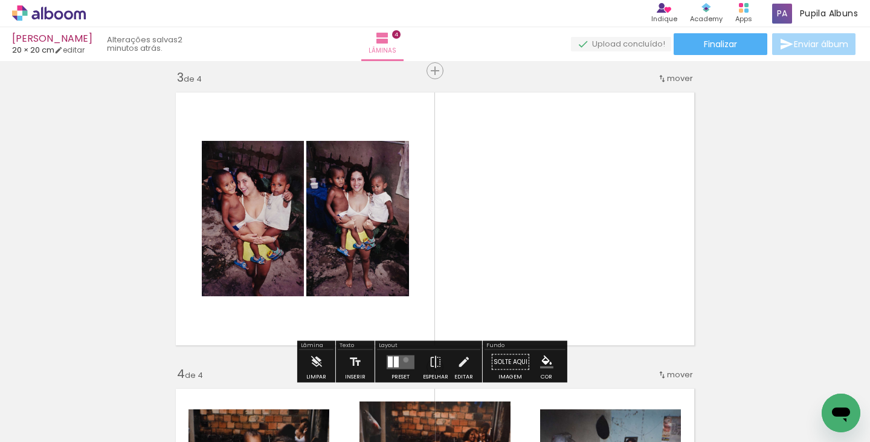
click at [403, 359] on quentale-layouter at bounding box center [401, 362] width 28 height 14
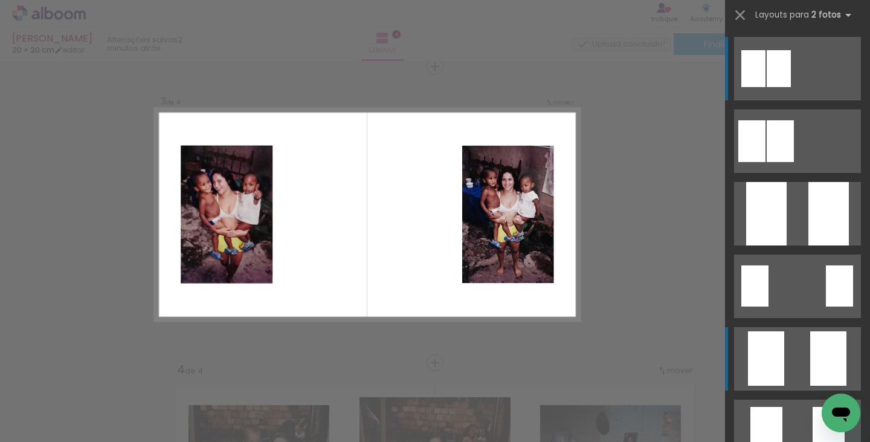
scroll to position [607, 0]
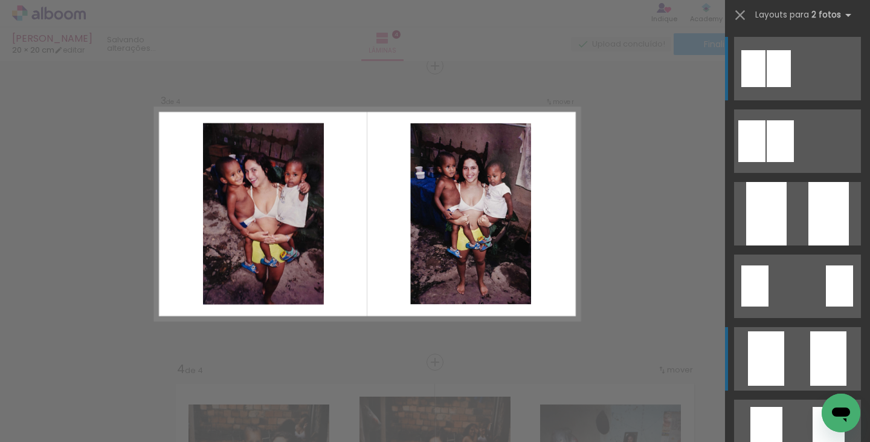
click at [786, 173] on quentale-layouter at bounding box center [797, 140] width 127 height 63
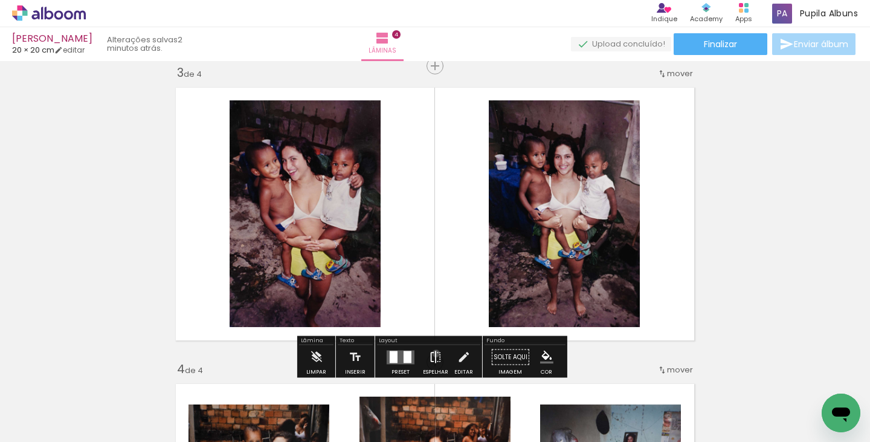
click at [433, 353] on iron-icon at bounding box center [435, 357] width 13 height 24
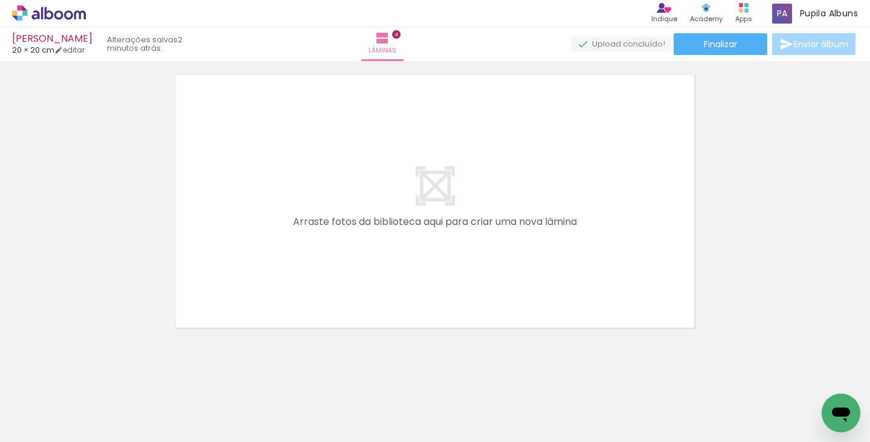
scroll to position [1213, 0]
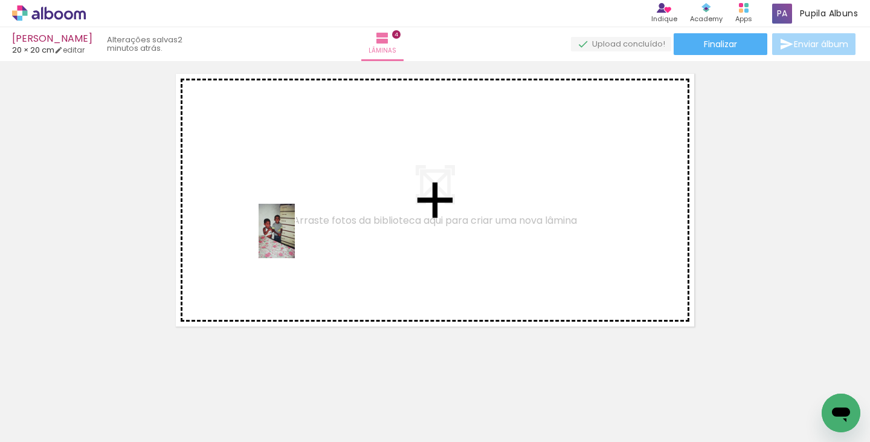
drag, startPoint x: 120, startPoint y: 407, endPoint x: 298, endPoint y: 237, distance: 246.9
click at [298, 237] on quentale-workspace at bounding box center [435, 221] width 870 height 442
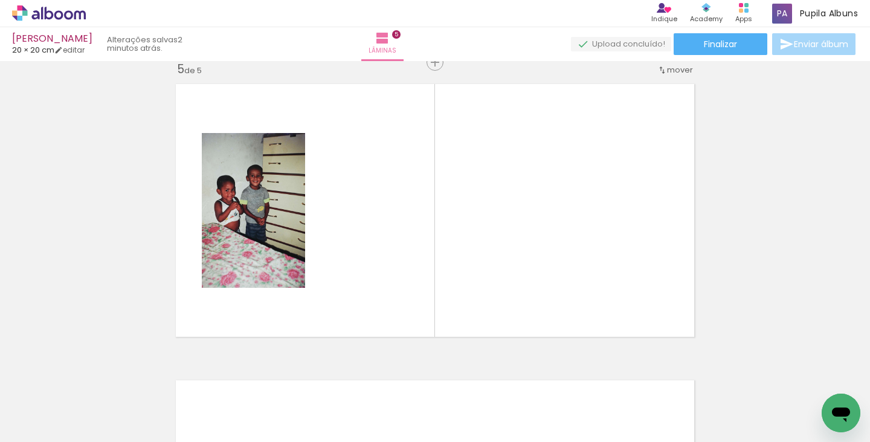
scroll to position [1199, 0]
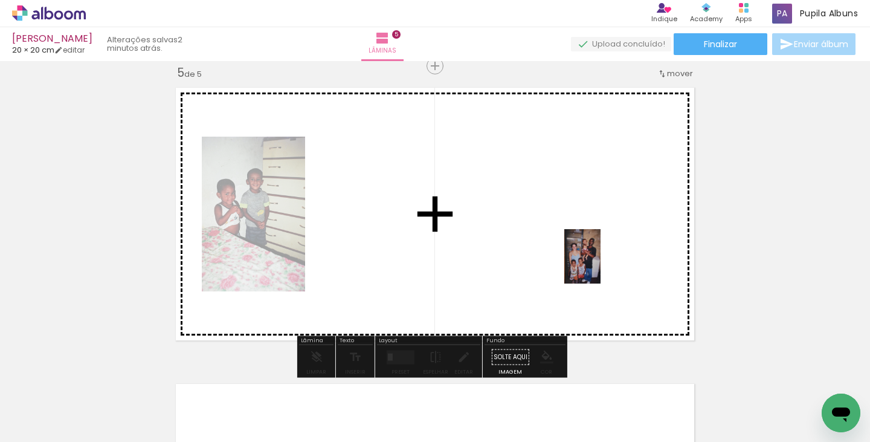
drag, startPoint x: 719, startPoint y: 399, endPoint x: 600, endPoint y: 265, distance: 178.4
click at [600, 265] on quentale-workspace at bounding box center [435, 221] width 870 height 442
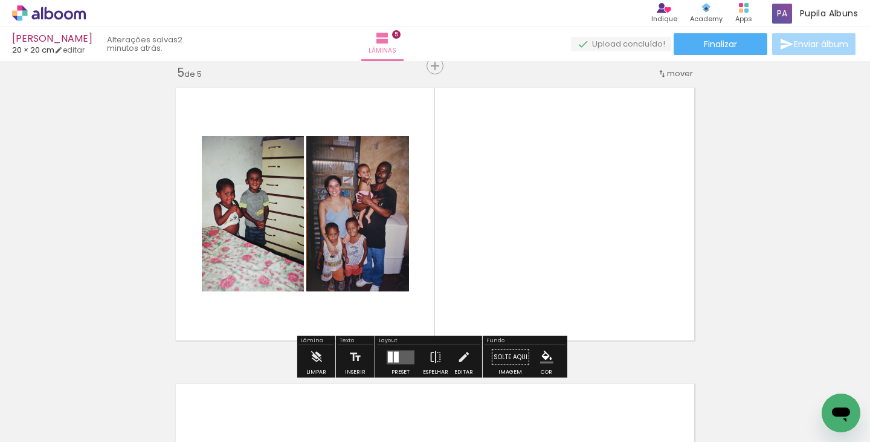
click at [406, 359] on quentale-layouter at bounding box center [401, 357] width 28 height 14
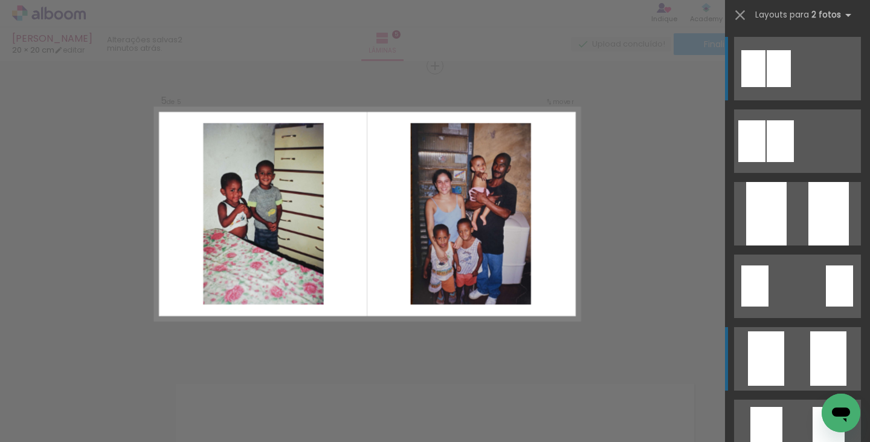
click at [794, 162] on div at bounding box center [779, 141] width 27 height 42
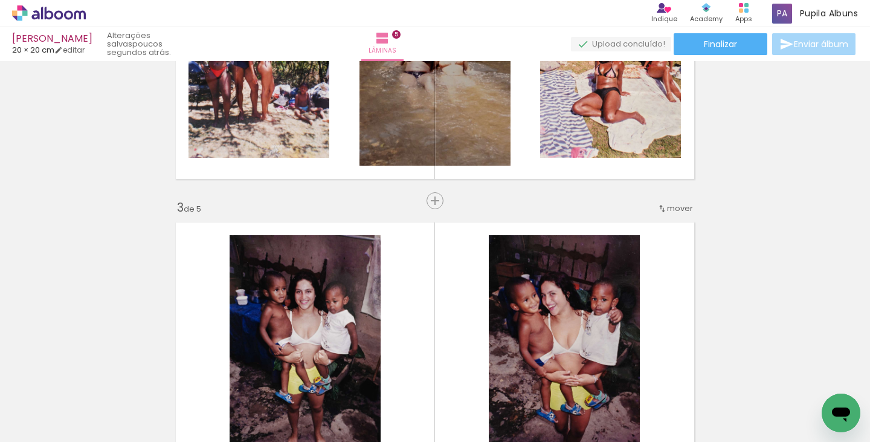
scroll to position [483, 0]
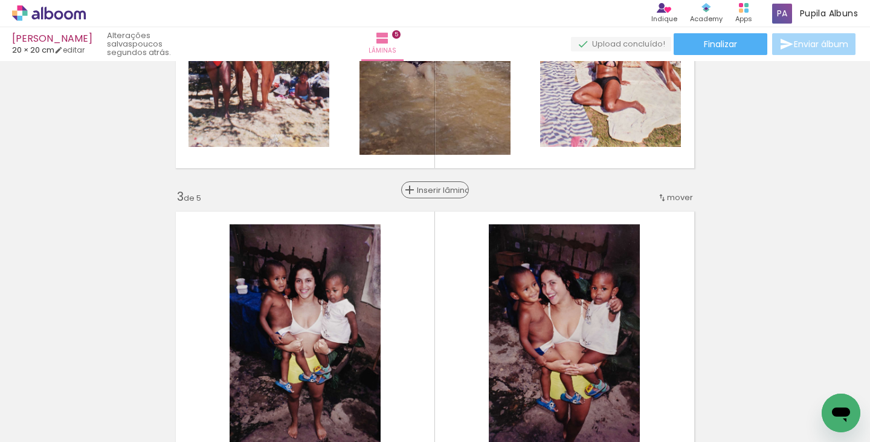
click at [429, 192] on span "Inserir lâmina" at bounding box center [440, 190] width 47 height 8
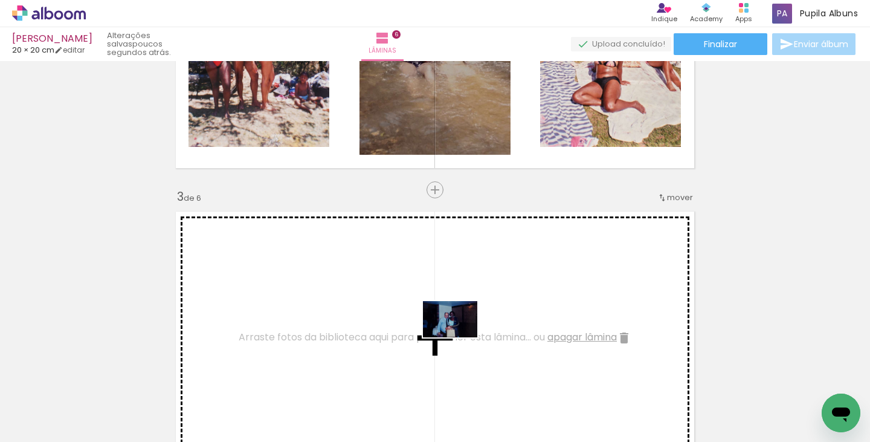
drag, startPoint x: 545, startPoint y: 384, endPoint x: 459, endPoint y: 337, distance: 98.4
click at [459, 337] on quentale-workspace at bounding box center [435, 221] width 870 height 442
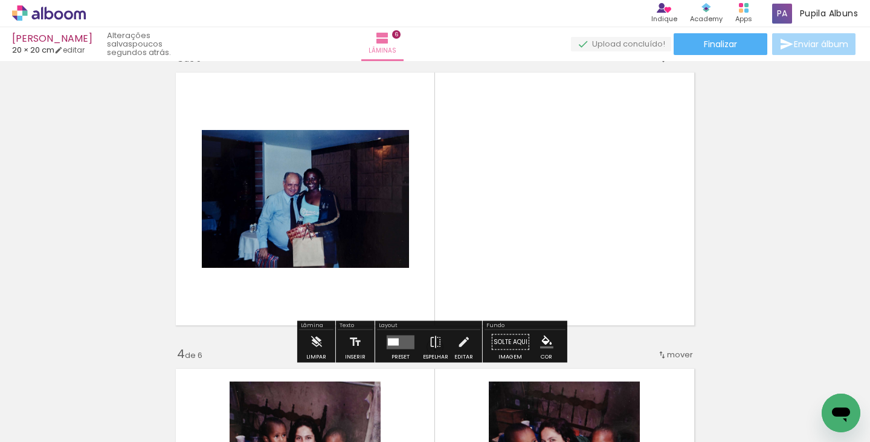
scroll to position [666, 0]
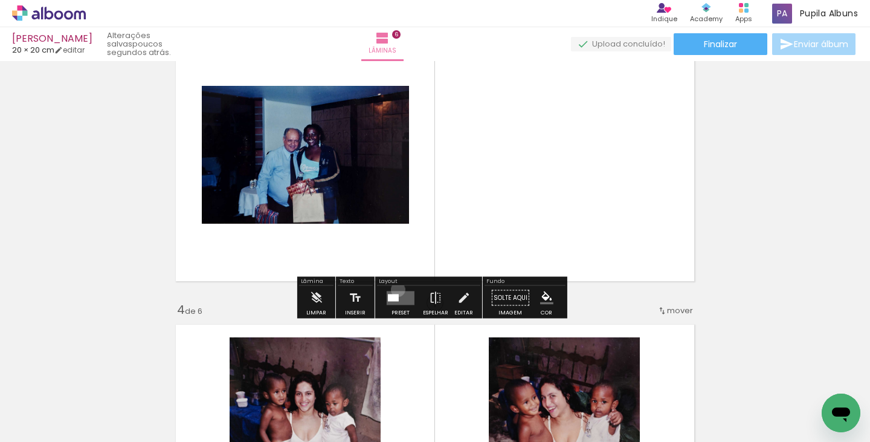
click at [395, 289] on div at bounding box center [400, 298] width 33 height 24
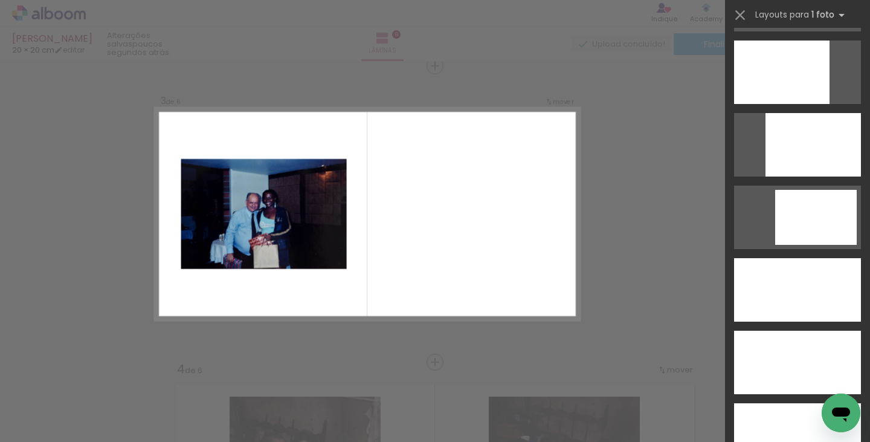
scroll to position [3620, 0]
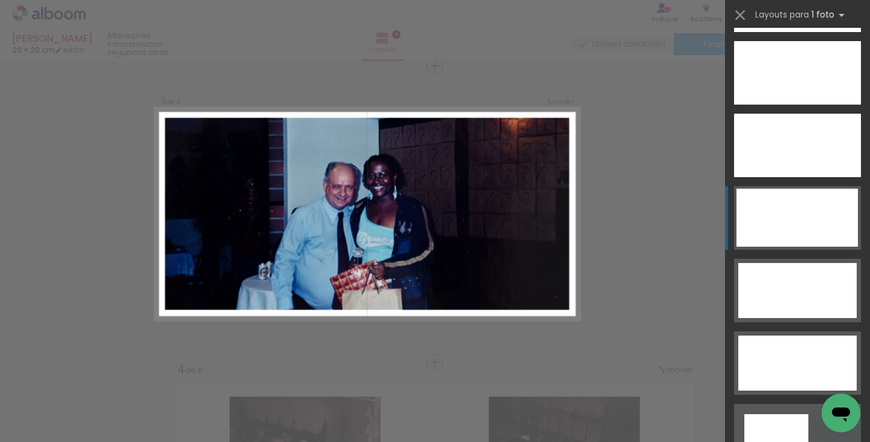
click at [774, 414] on div at bounding box center [776, 435] width 64 height 43
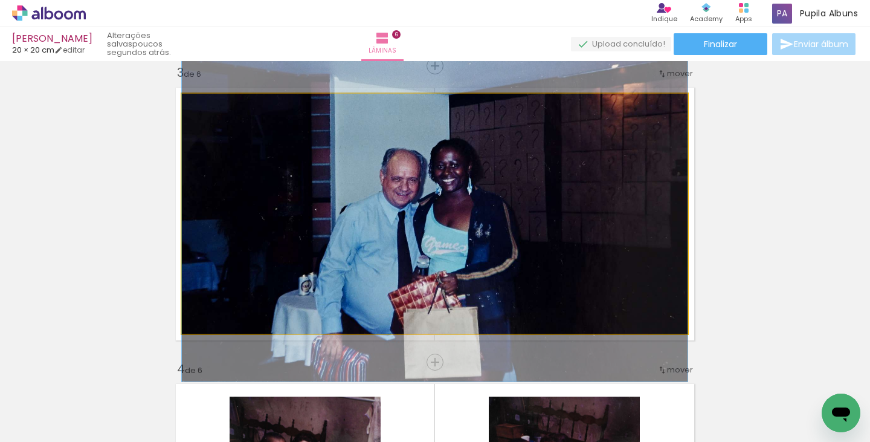
drag, startPoint x: 577, startPoint y: 255, endPoint x: 590, endPoint y: 255, distance: 13.3
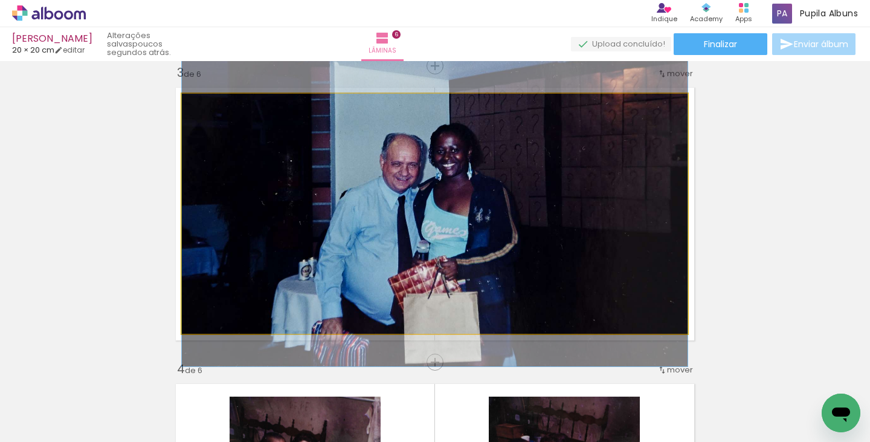
drag, startPoint x: 558, startPoint y: 286, endPoint x: 560, endPoint y: 272, distance: 13.5
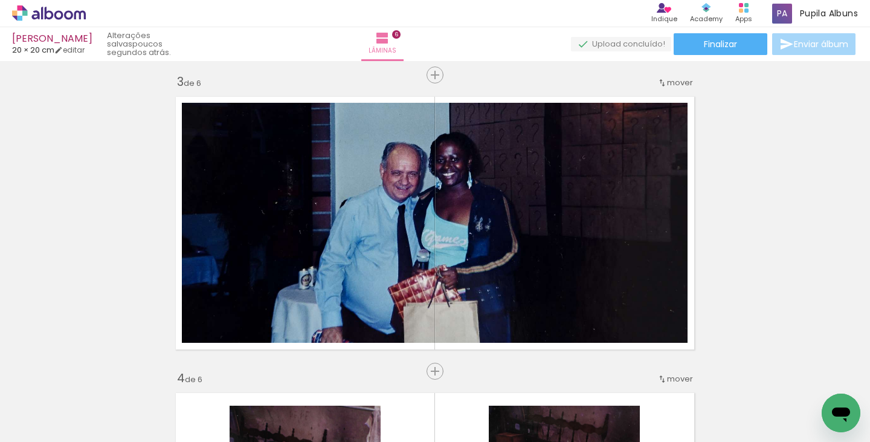
scroll to position [596, 0]
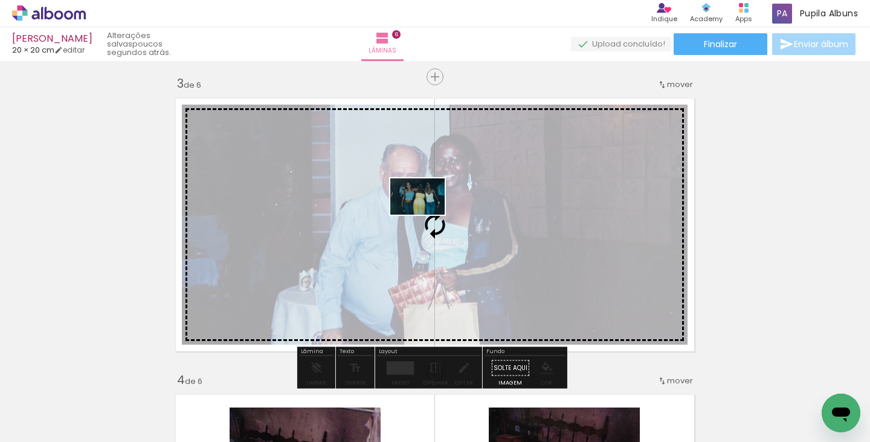
drag, startPoint x: 675, startPoint y: 394, endPoint x: 426, endPoint y: 214, distance: 307.1
click at [426, 214] on quentale-workspace at bounding box center [435, 221] width 870 height 442
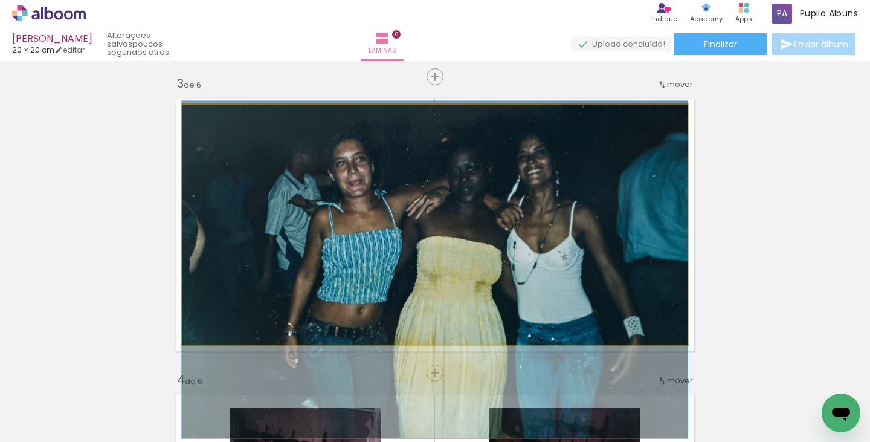
drag, startPoint x: 498, startPoint y: 225, endPoint x: 499, endPoint y: 266, distance: 40.5
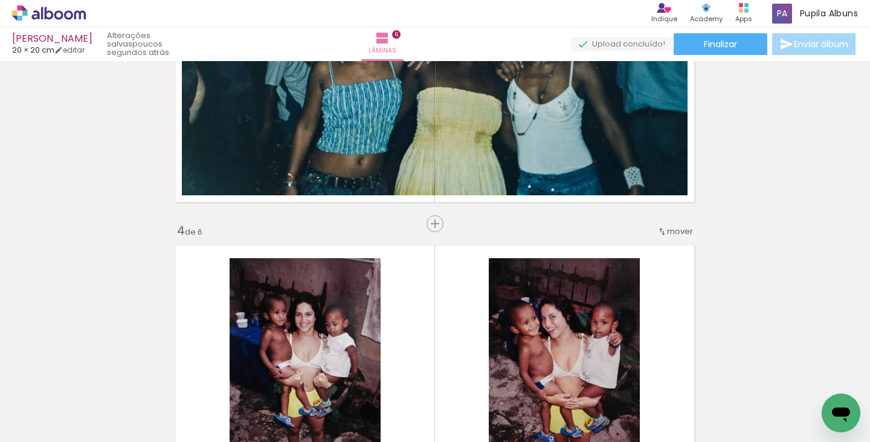
scroll to position [755, 0]
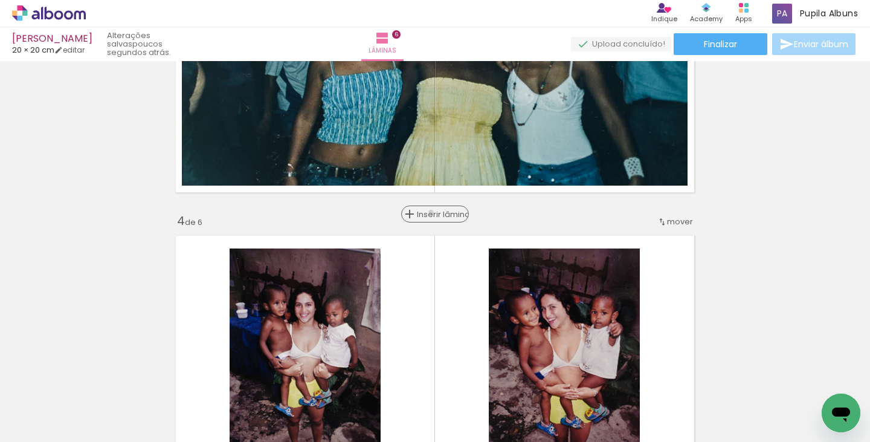
click at [426, 212] on span "Inserir lâmina" at bounding box center [440, 214] width 47 height 8
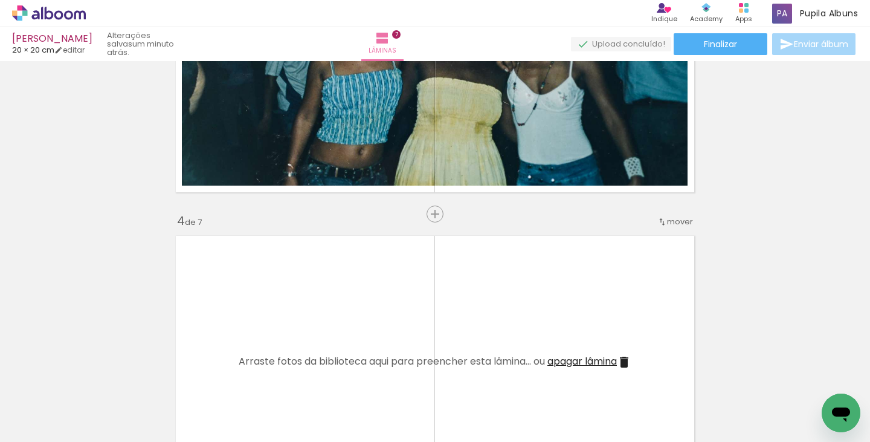
scroll to position [0, 1013]
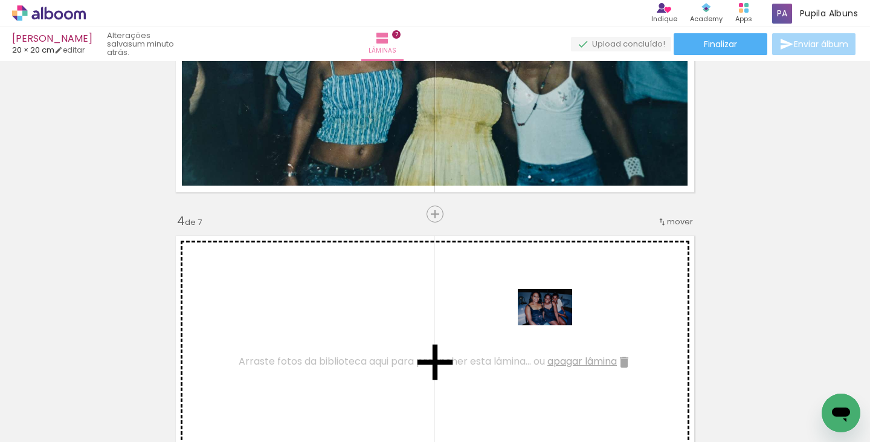
drag, startPoint x: 611, startPoint y: 405, endPoint x: 554, endPoint y: 325, distance: 98.2
click at [554, 325] on quentale-workspace at bounding box center [435, 221] width 870 height 442
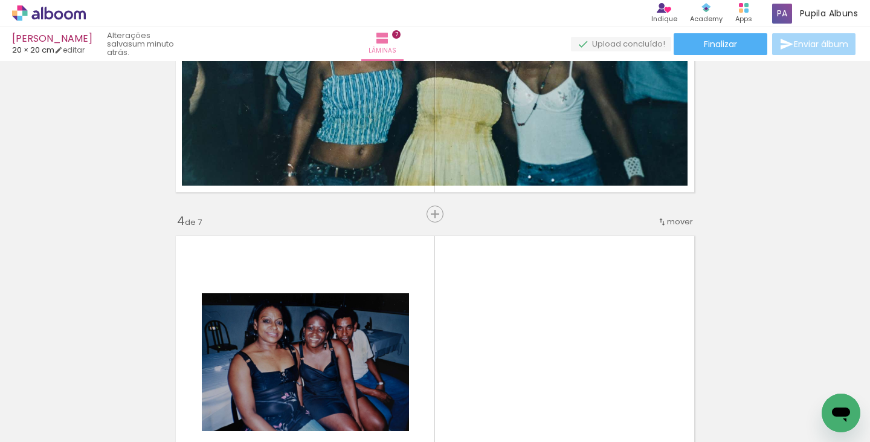
scroll to position [0, 981]
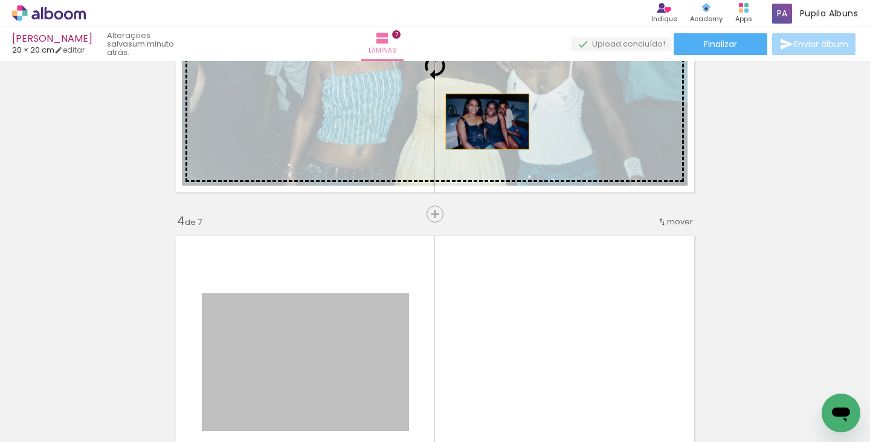
drag, startPoint x: 361, startPoint y: 339, endPoint x: 483, endPoint y: 121, distance: 249.3
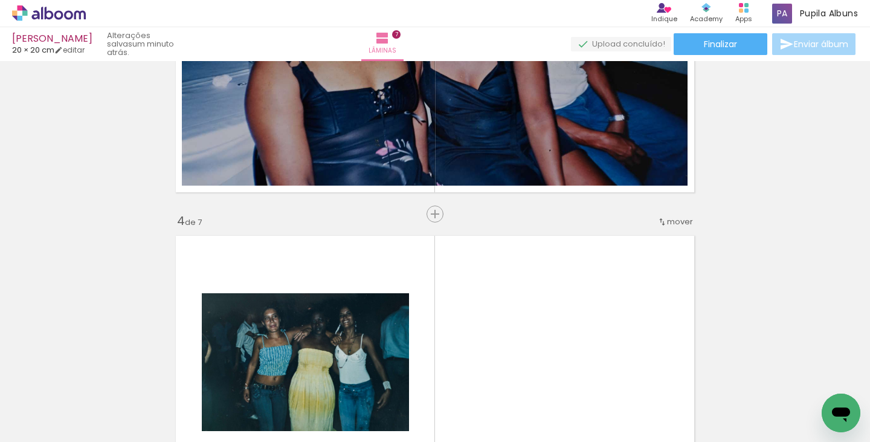
scroll to position [0, 614]
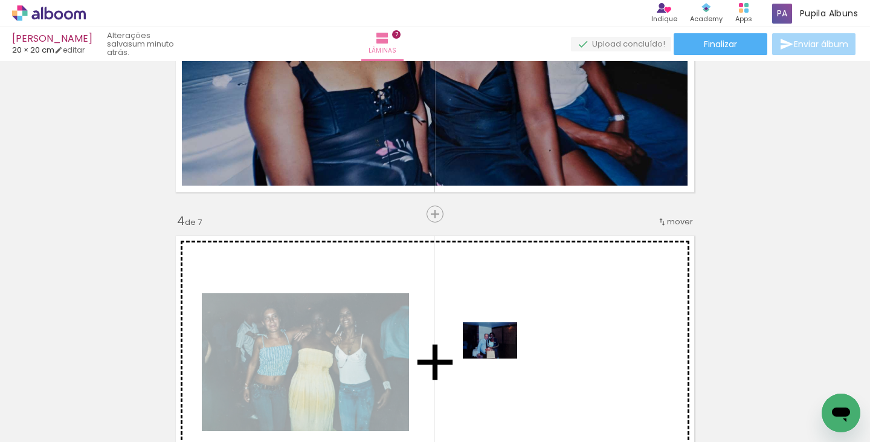
drag, startPoint x: 440, startPoint y: 376, endPoint x: 499, endPoint y: 358, distance: 61.3
click at [499, 358] on quentale-workspace at bounding box center [435, 221] width 870 height 442
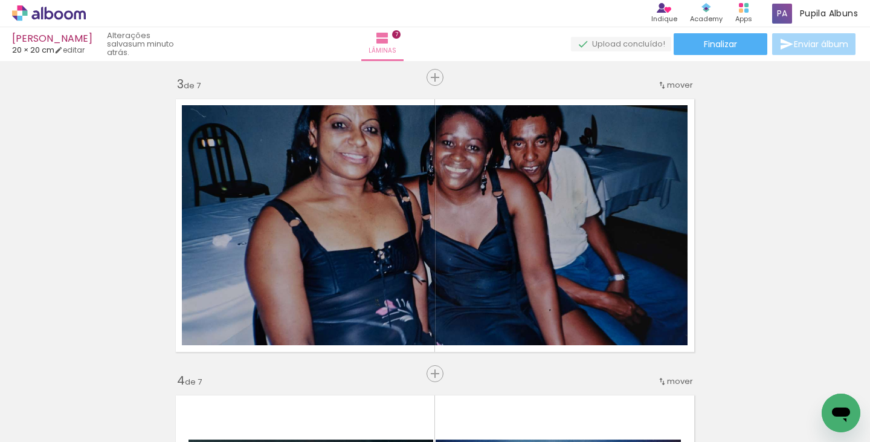
scroll to position [621, 0]
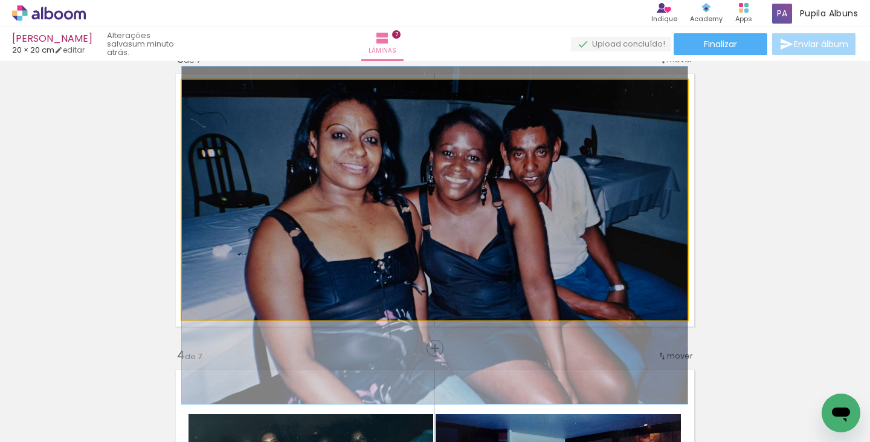
drag, startPoint x: 521, startPoint y: 171, endPoint x: 521, endPoint y: 207, distance: 35.6
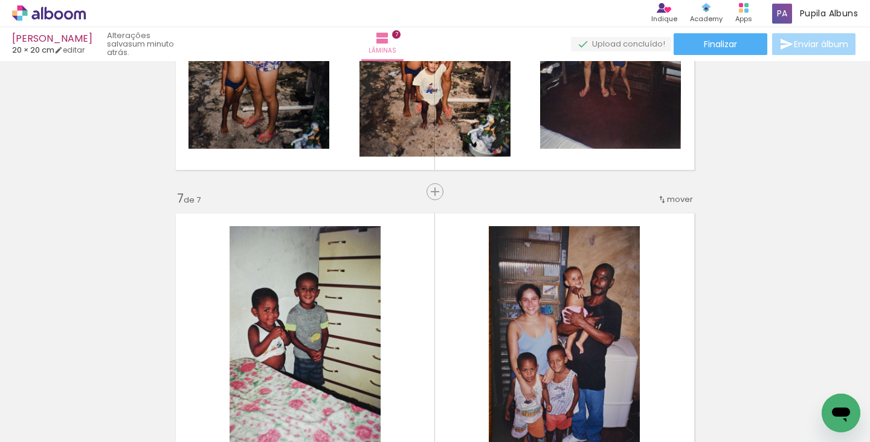
scroll to position [1761, 0]
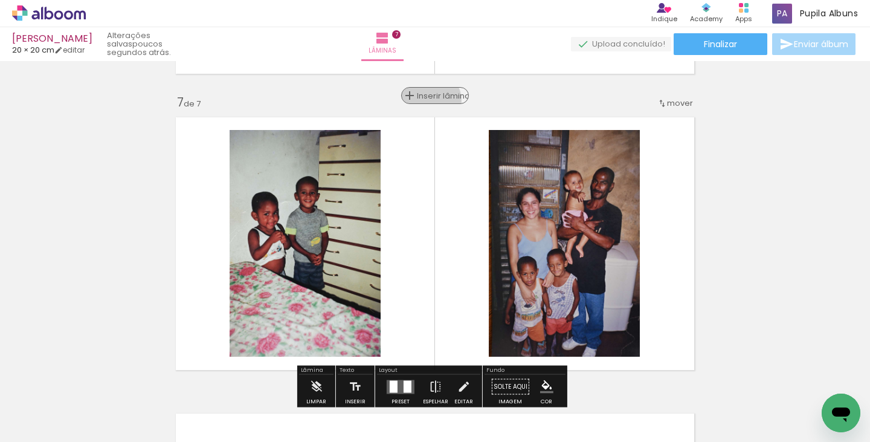
click at [427, 100] on div "Inserir lâmina" at bounding box center [434, 95] width 65 height 14
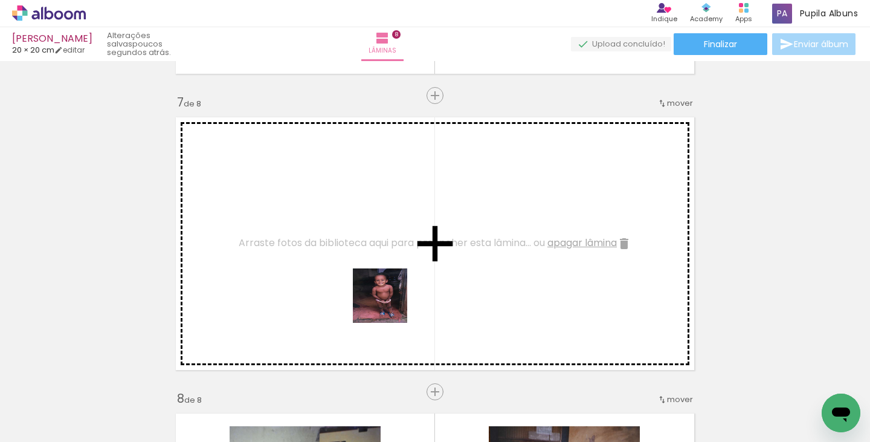
drag, startPoint x: 464, startPoint y: 390, endPoint x: 361, endPoint y: 282, distance: 148.7
click at [361, 282] on quentale-workspace at bounding box center [435, 221] width 870 height 442
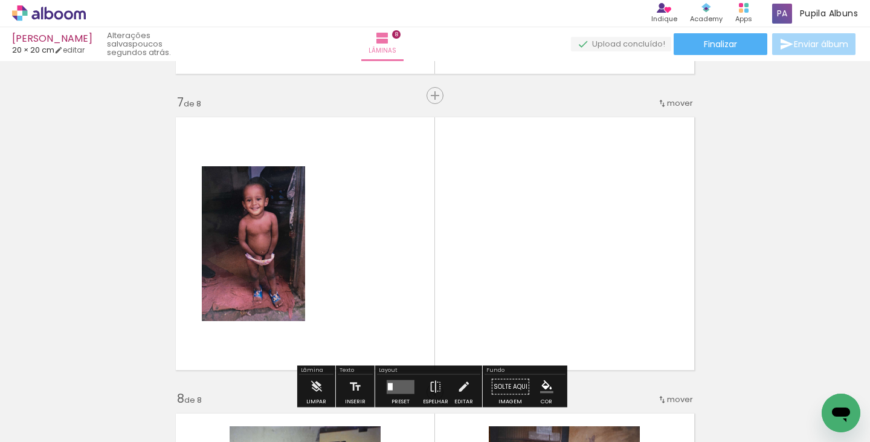
scroll to position [0, 797]
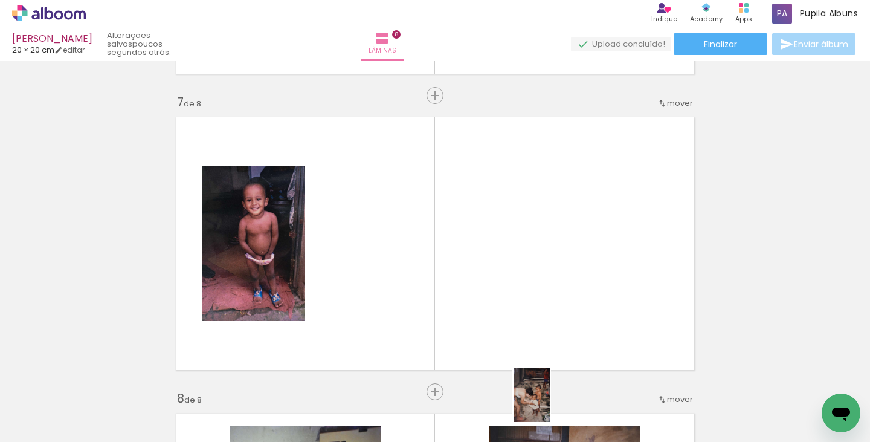
drag, startPoint x: 555, startPoint y: 411, endPoint x: 550, endPoint y: 406, distance: 6.8
click at [550, 404] on div at bounding box center [541, 401] width 40 height 60
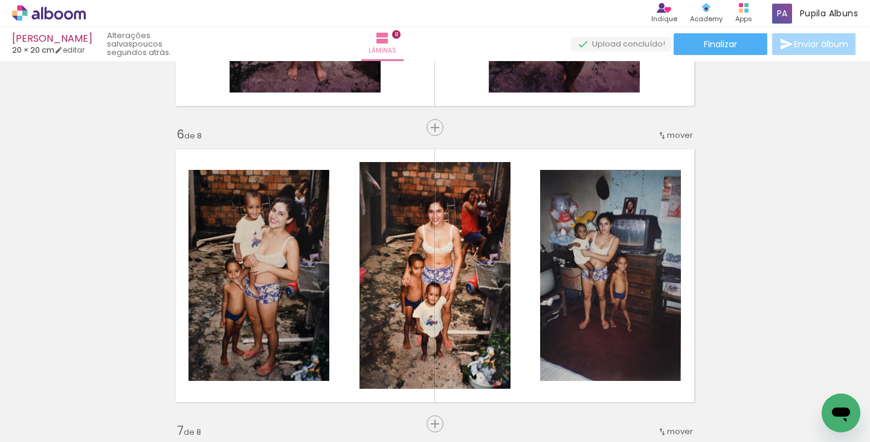
scroll to position [1489, 0]
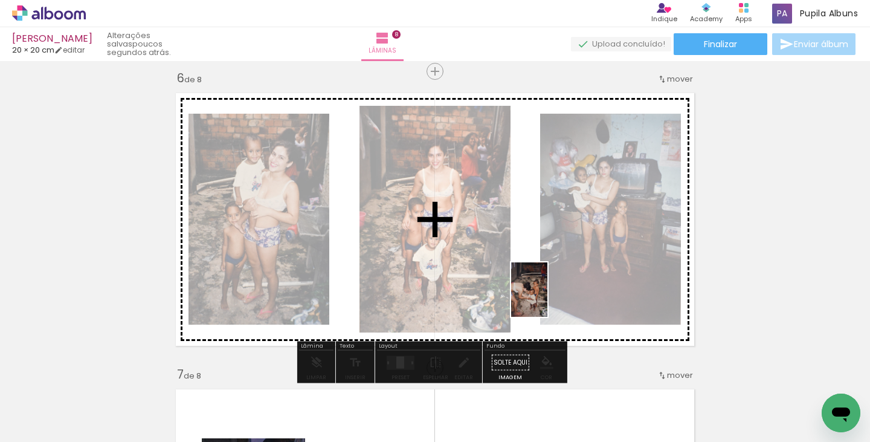
drag, startPoint x: 549, startPoint y: 407, endPoint x: 547, endPoint y: 298, distance: 108.7
click at [547, 298] on quentale-workspace at bounding box center [435, 221] width 870 height 442
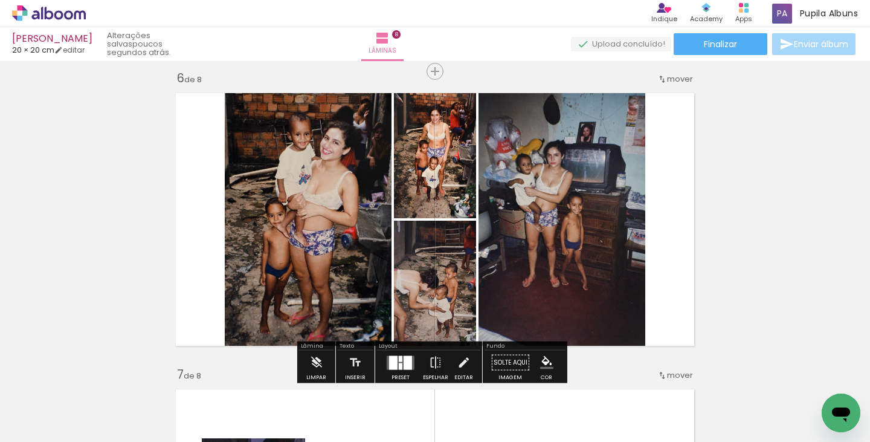
drag, startPoint x: 390, startPoint y: 356, endPoint x: 869, endPoint y: 247, distance: 491.9
click at [390, 356] on div at bounding box center [393, 362] width 8 height 14
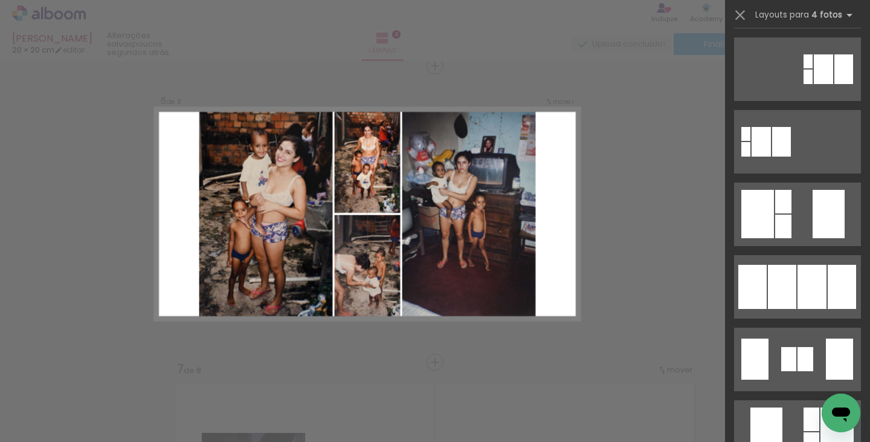
scroll to position [724, 0]
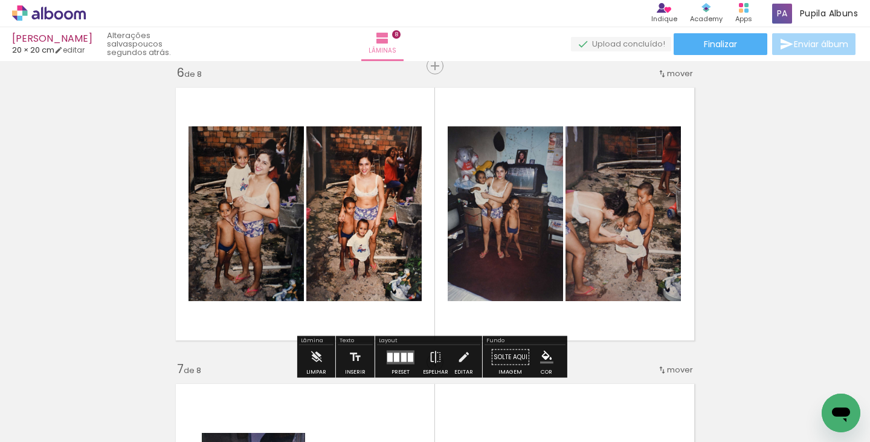
click at [682, 70] on span "mover" at bounding box center [680, 73] width 26 height 11
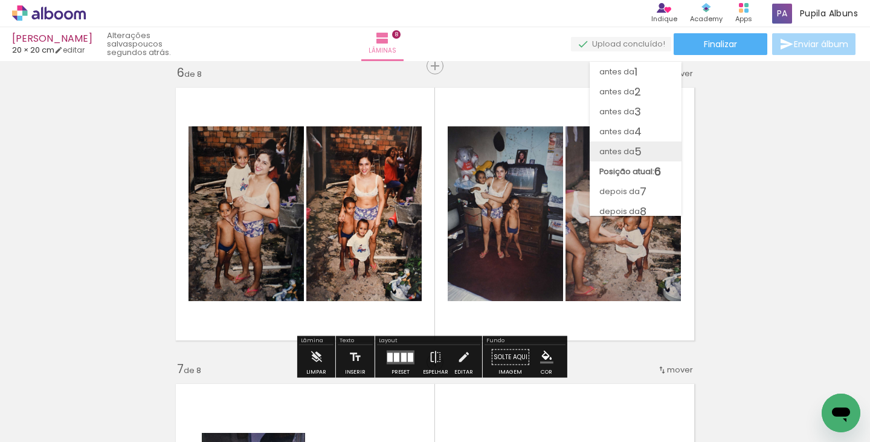
click at [639, 148] on span "5" at bounding box center [637, 151] width 7 height 20
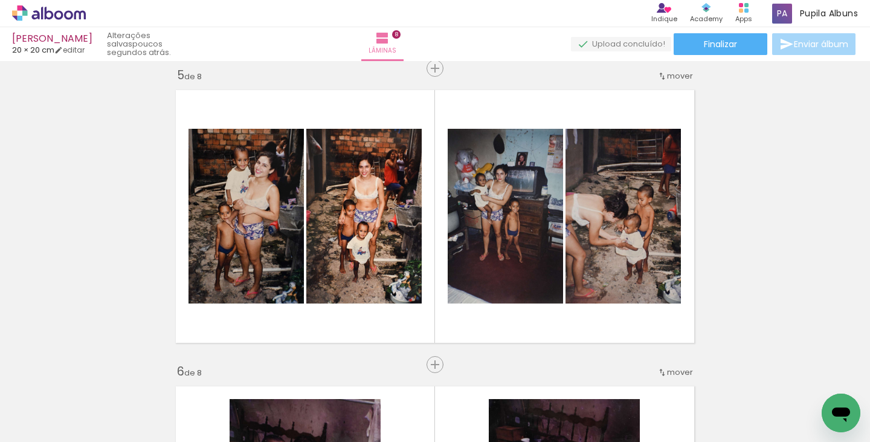
scroll to position [1239, 0]
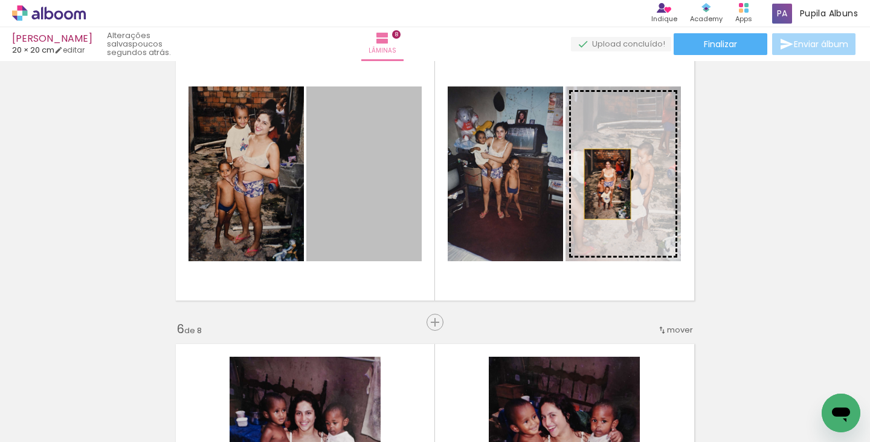
drag, startPoint x: 381, startPoint y: 196, endPoint x: 603, endPoint y: 184, distance: 222.6
click at [0, 0] on slot at bounding box center [0, 0] width 0 height 0
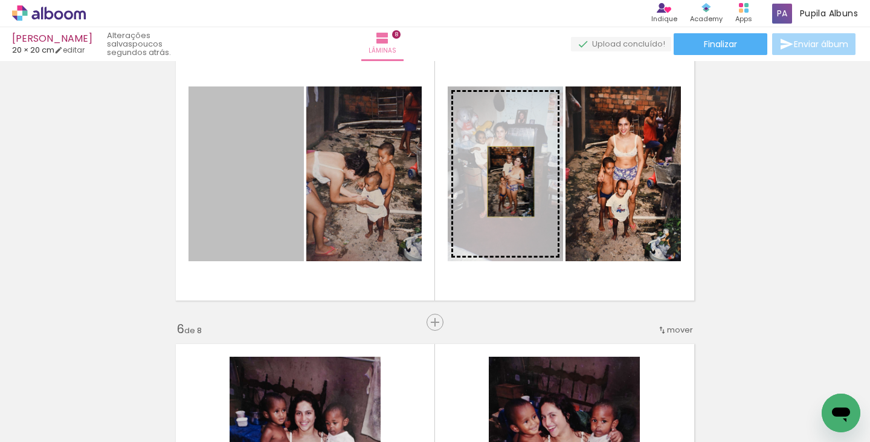
drag, startPoint x: 467, startPoint y: 181, endPoint x: 506, endPoint y: 181, distance: 39.3
click at [0, 0] on slot at bounding box center [0, 0] width 0 height 0
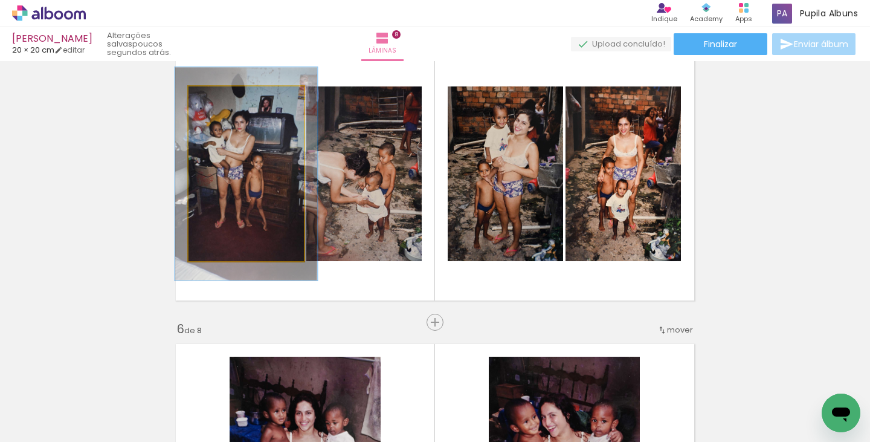
drag, startPoint x: 216, startPoint y: 98, endPoint x: 211, endPoint y: 111, distance: 13.0
type paper-slider "122"
click at [225, 99] on div at bounding box center [225, 99] width 11 height 11
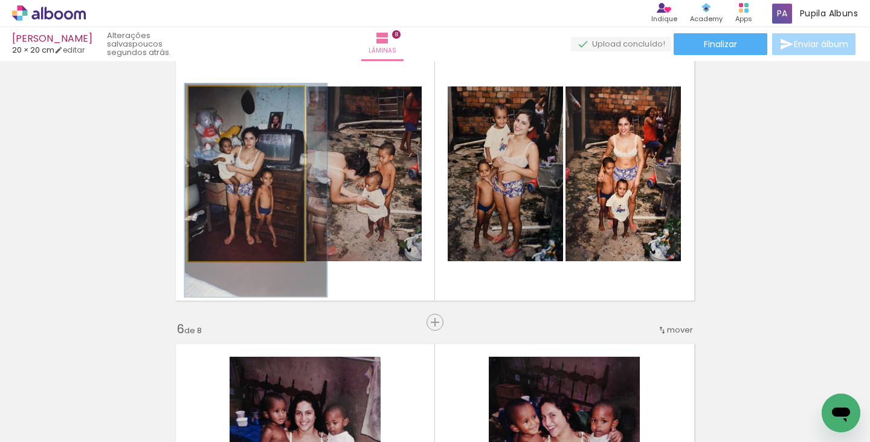
drag, startPoint x: 217, startPoint y: 149, endPoint x: 226, endPoint y: 164, distance: 17.3
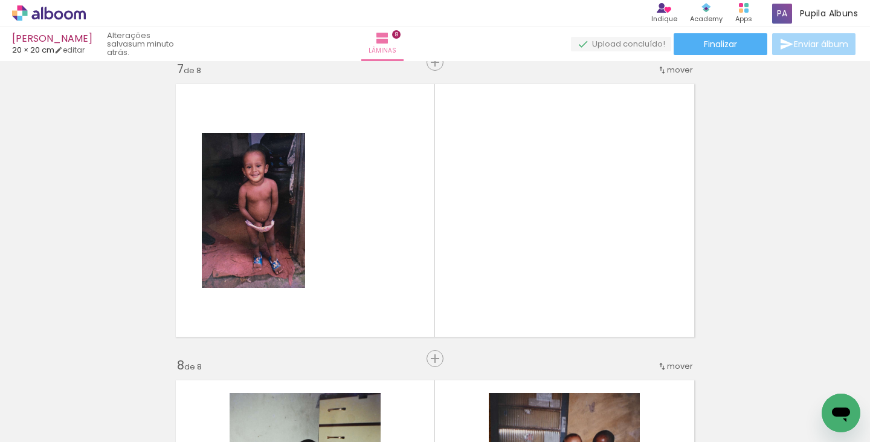
scroll to position [1813, 0]
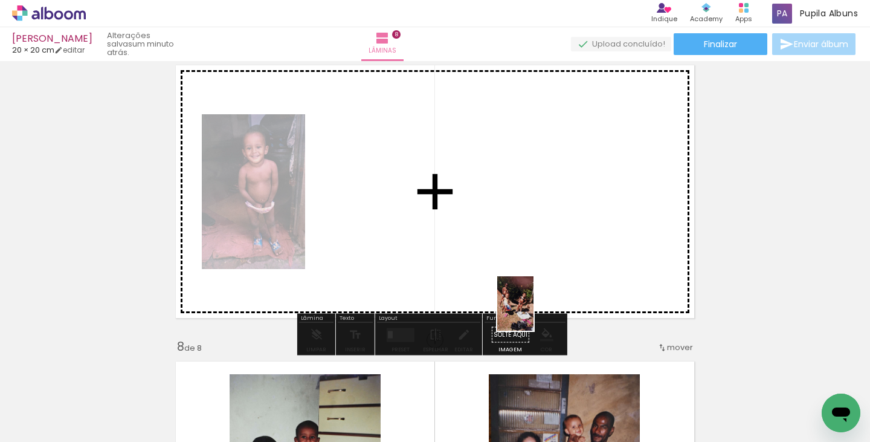
drag, startPoint x: 606, startPoint y: 410, endPoint x: 533, endPoint y: 312, distance: 121.8
click at [533, 312] on quentale-workspace at bounding box center [435, 221] width 870 height 442
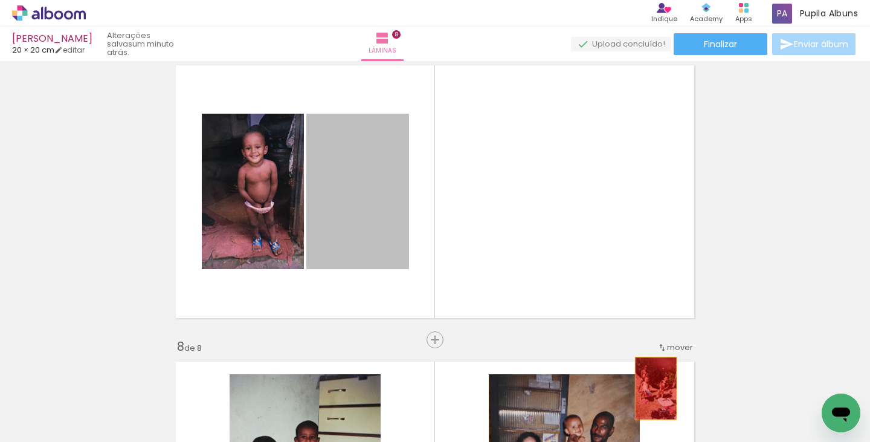
drag, startPoint x: 333, startPoint y: 195, endPoint x: 652, endPoint y: 390, distance: 373.8
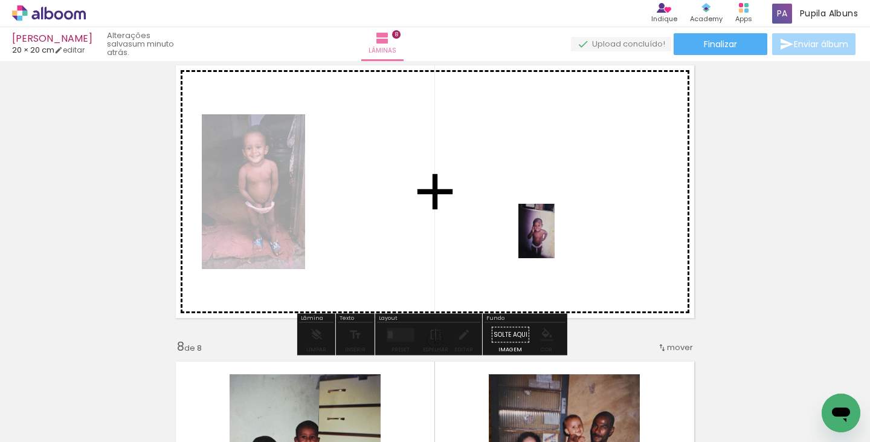
drag, startPoint x: 748, startPoint y: 407, endPoint x: 554, endPoint y: 238, distance: 257.3
click at [554, 238] on quentale-workspace at bounding box center [435, 221] width 870 height 442
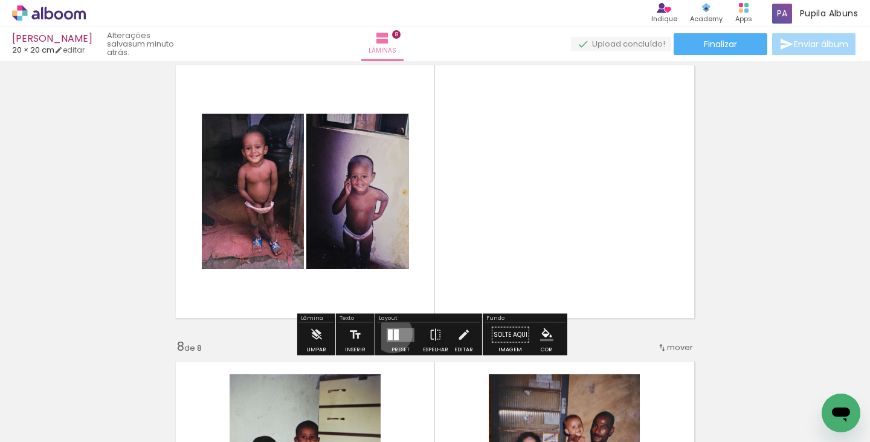
drag, startPoint x: 390, startPoint y: 332, endPoint x: 655, endPoint y: 301, distance: 267.6
click at [0, 0] on slot at bounding box center [0, 0] width 0 height 0
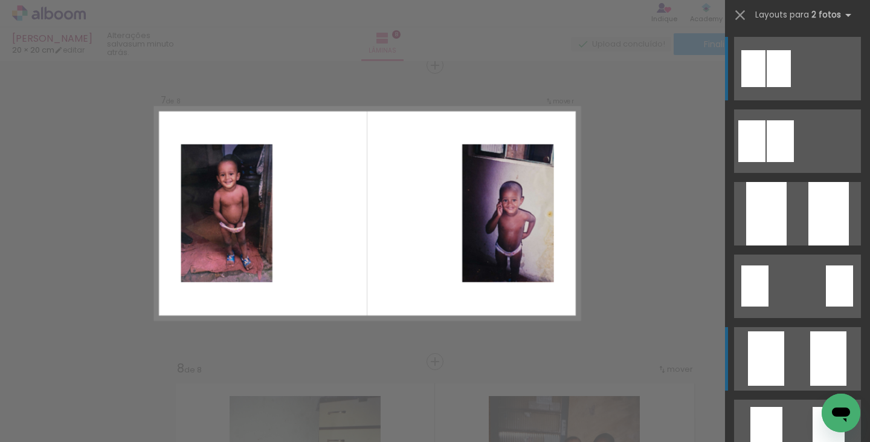
scroll to position [1791, 0]
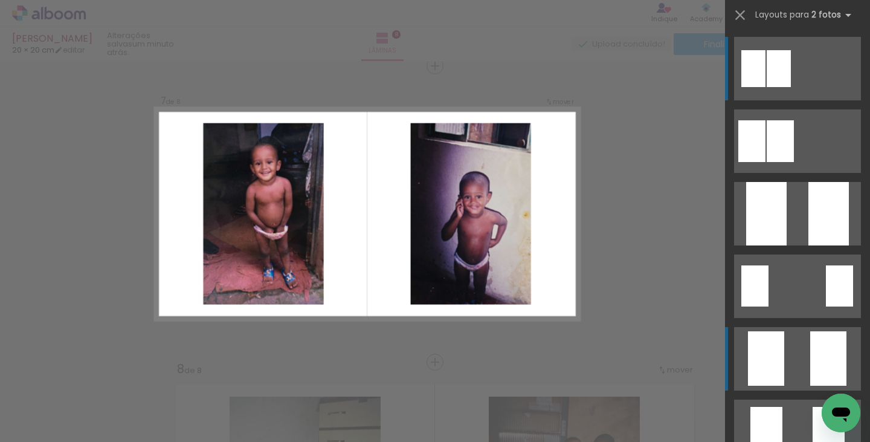
click at [794, 162] on div at bounding box center [779, 141] width 27 height 42
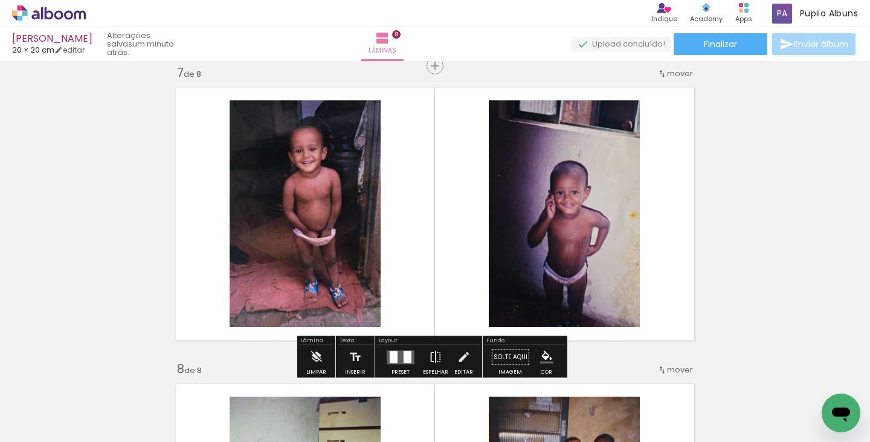
click at [434, 348] on iron-icon at bounding box center [435, 357] width 13 height 24
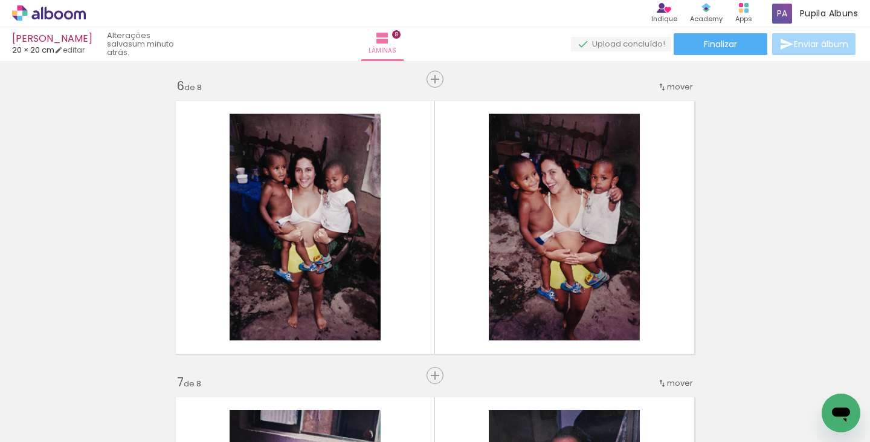
scroll to position [1549, 0]
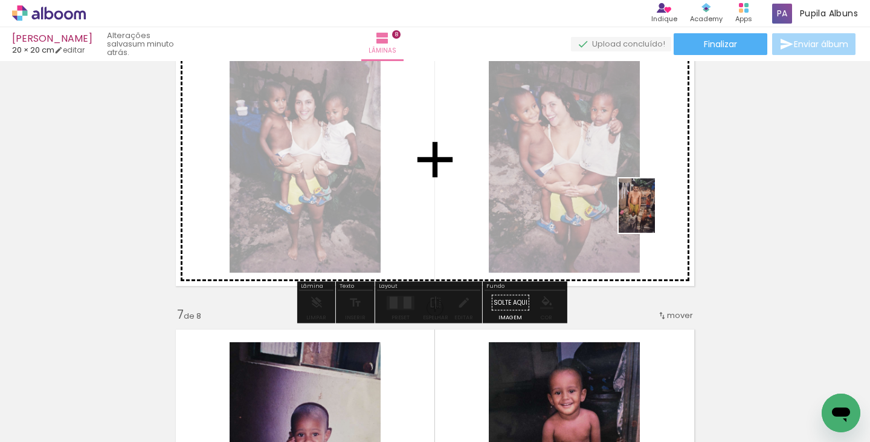
drag, startPoint x: 684, startPoint y: 369, endPoint x: 655, endPoint y: 214, distance: 157.4
click at [655, 214] on quentale-workspace at bounding box center [435, 221] width 870 height 442
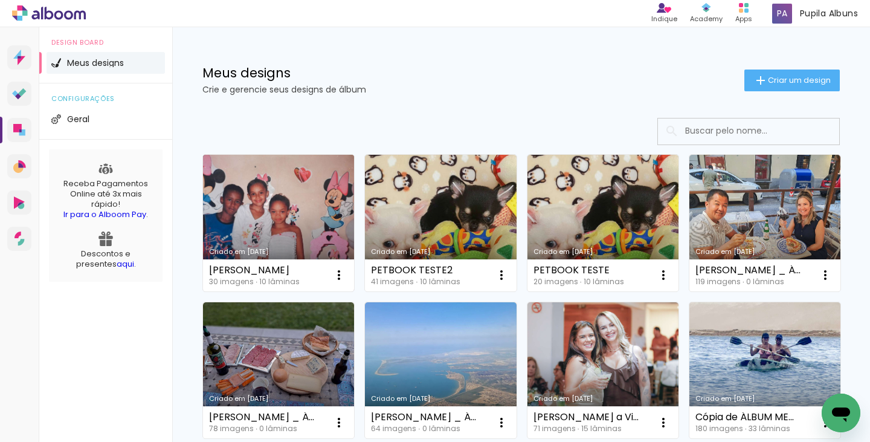
click at [255, 233] on link "Criado em [DATE]" at bounding box center [278, 223] width 151 height 136
